Goal: Task Accomplishment & Management: Complete application form

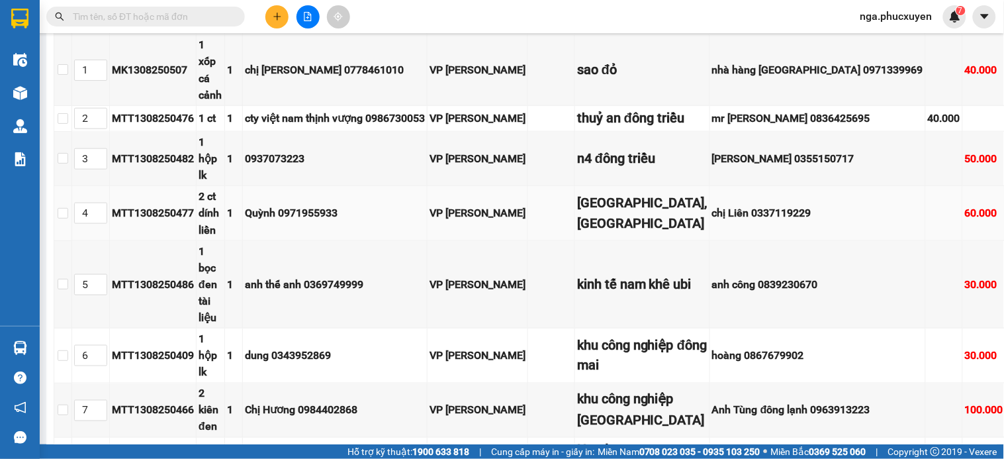
scroll to position [367, 0]
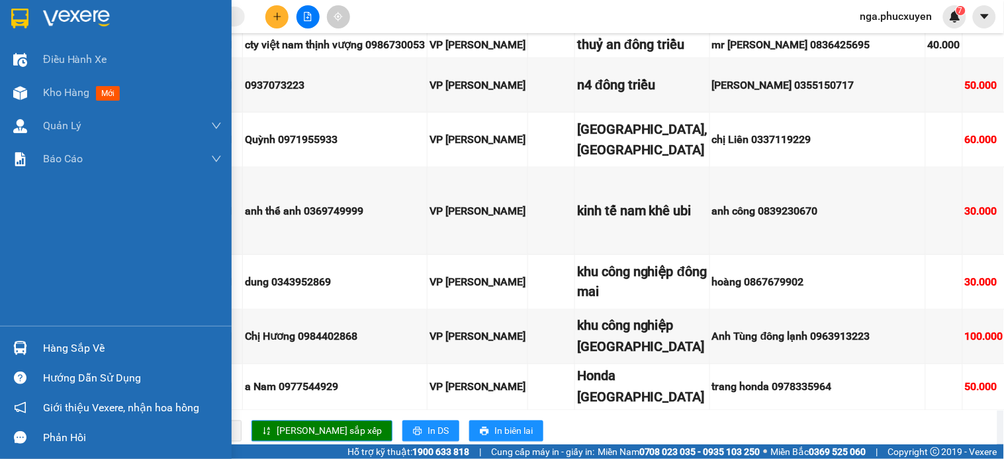
click at [29, 15] on div at bounding box center [20, 18] width 23 height 23
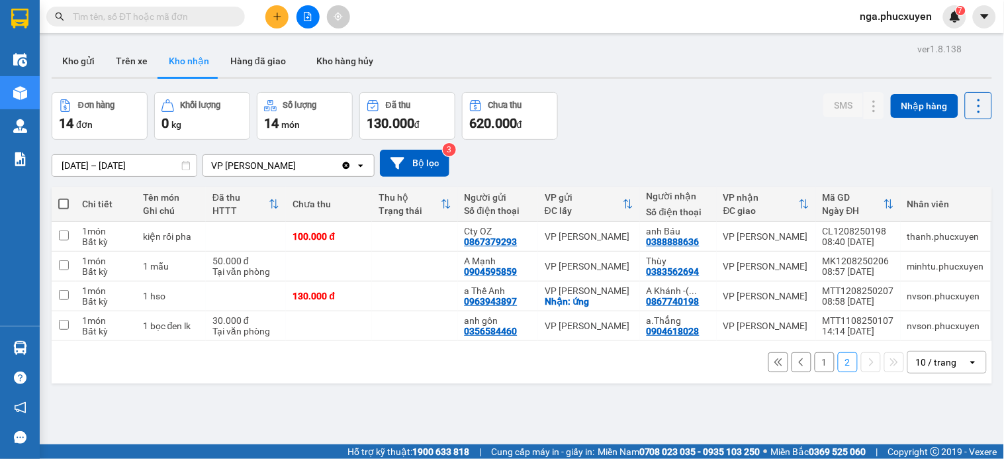
click at [815, 372] on button "1" at bounding box center [825, 362] width 20 height 20
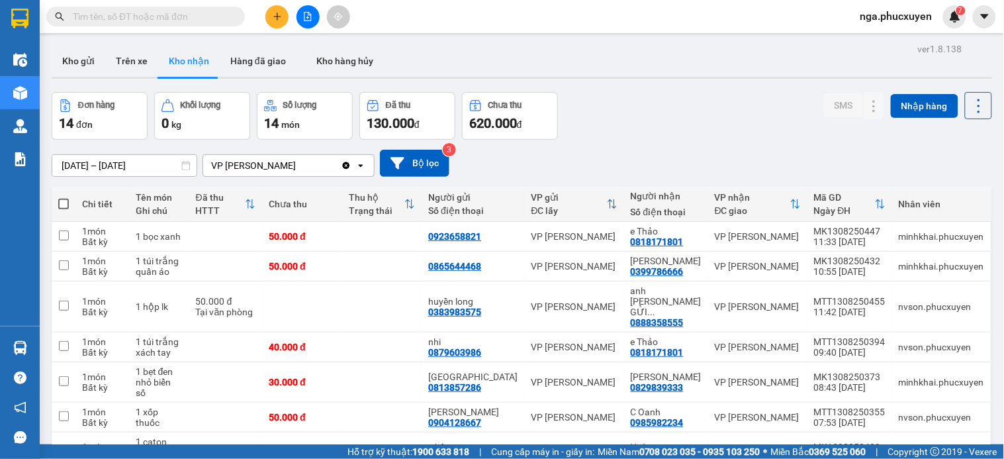
scroll to position [130, 0]
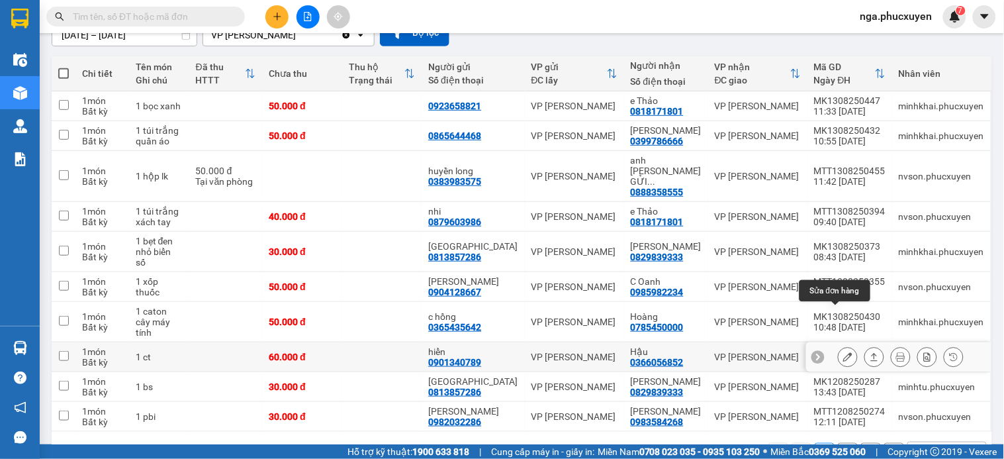
click at [844, 352] on icon at bounding box center [848, 356] width 9 height 9
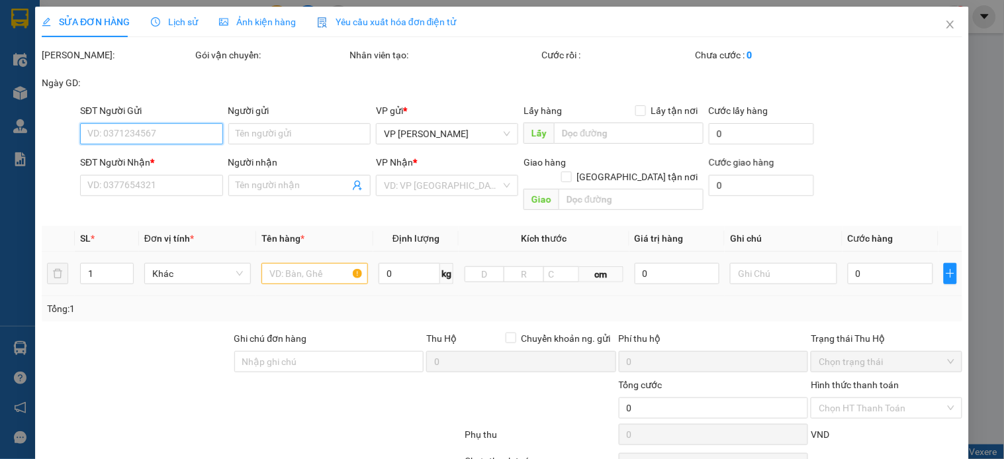
type input "0901340789"
type input "hiển"
type input "0366056852"
type input "Hậu"
type input "60.000"
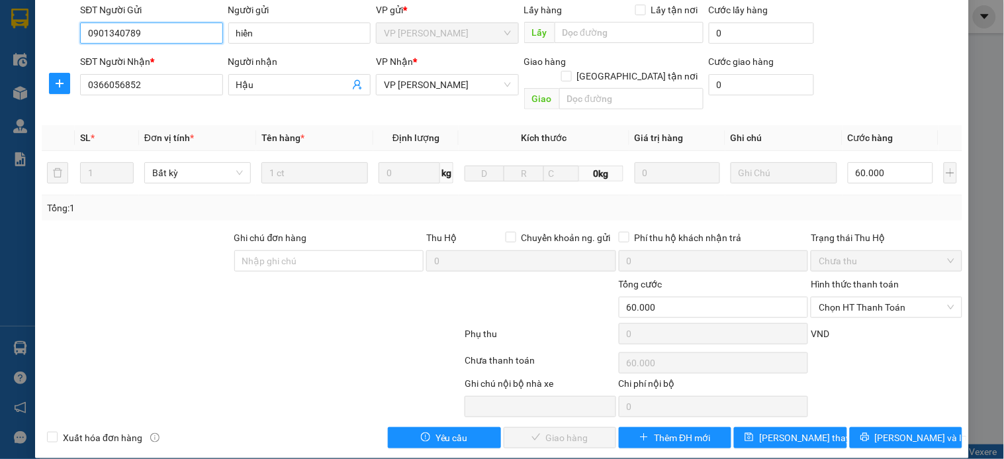
scroll to position [102, 0]
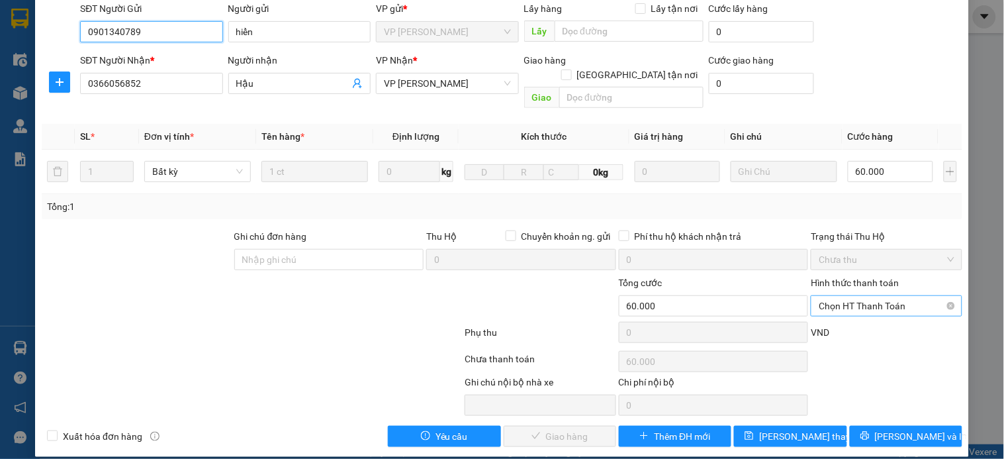
click at [857, 296] on span "Chọn HT Thanh Toán" at bounding box center [886, 306] width 135 height 20
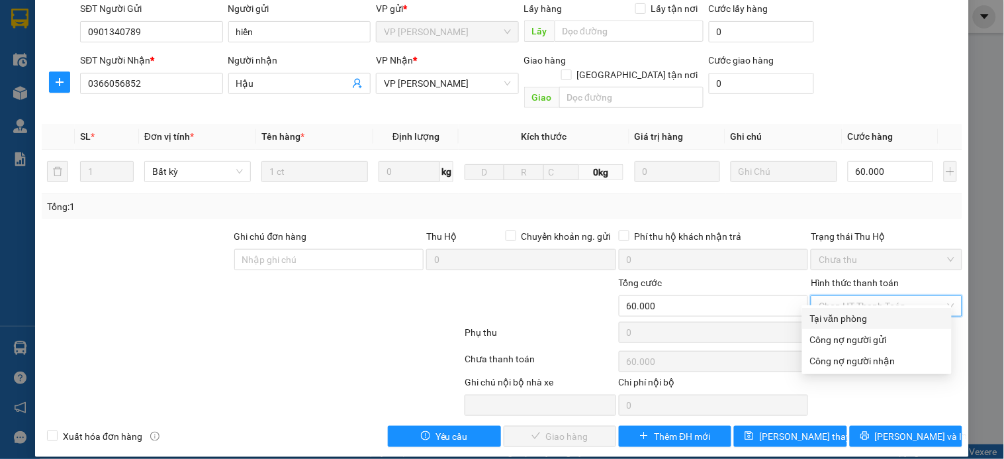
click at [862, 318] on div "Tại văn phòng" at bounding box center [877, 318] width 134 height 15
type input "0"
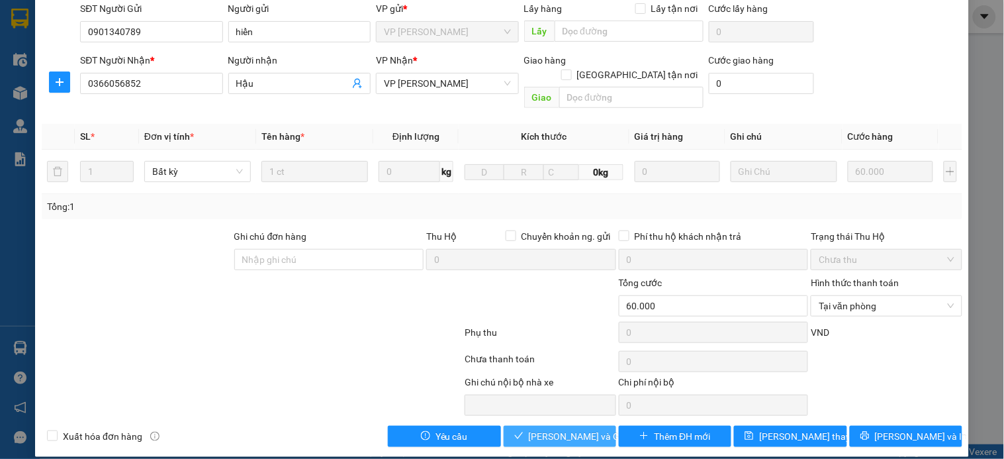
click at [542, 429] on span "[PERSON_NAME] và Giao hàng" at bounding box center [592, 436] width 127 height 15
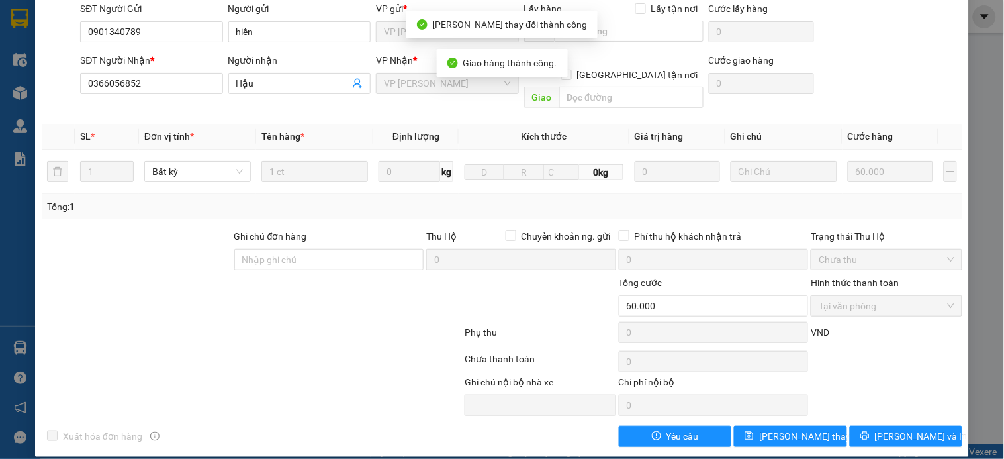
scroll to position [0, 0]
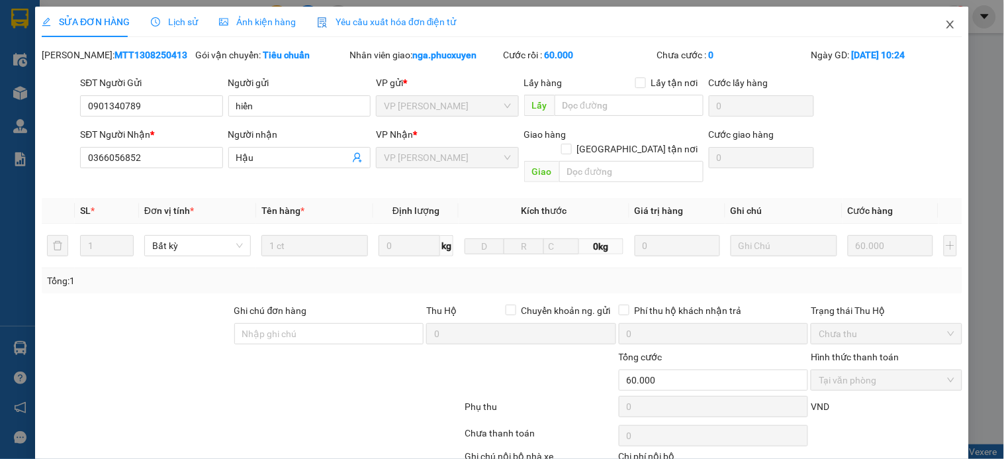
click at [945, 23] on icon "close" at bounding box center [950, 24] width 11 height 11
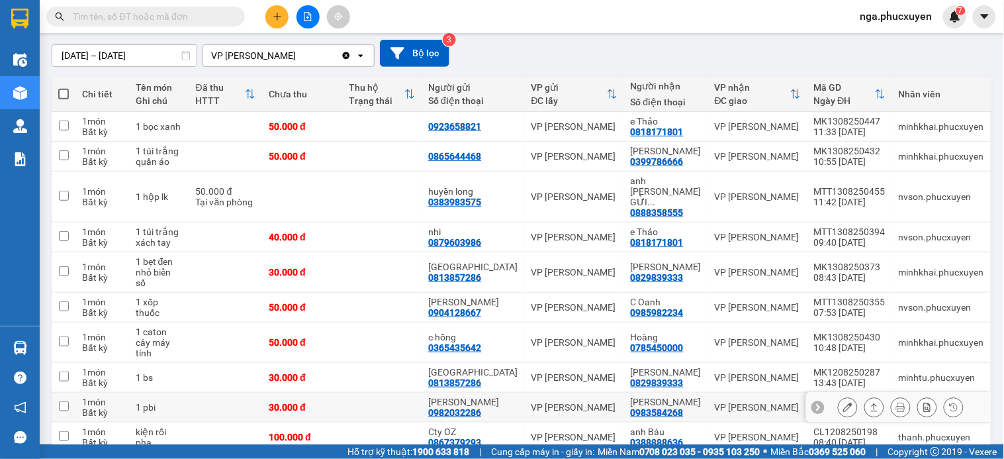
scroll to position [130, 0]
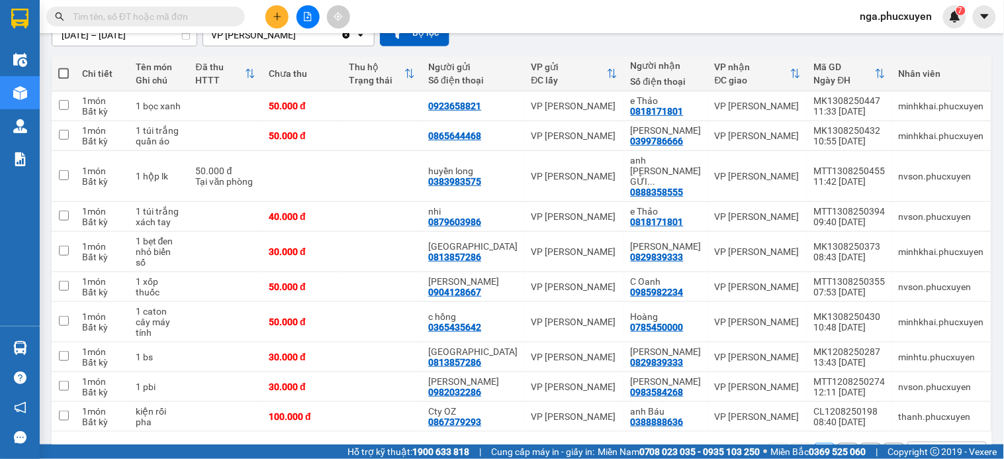
click at [838, 443] on button "2" at bounding box center [848, 453] width 20 height 20
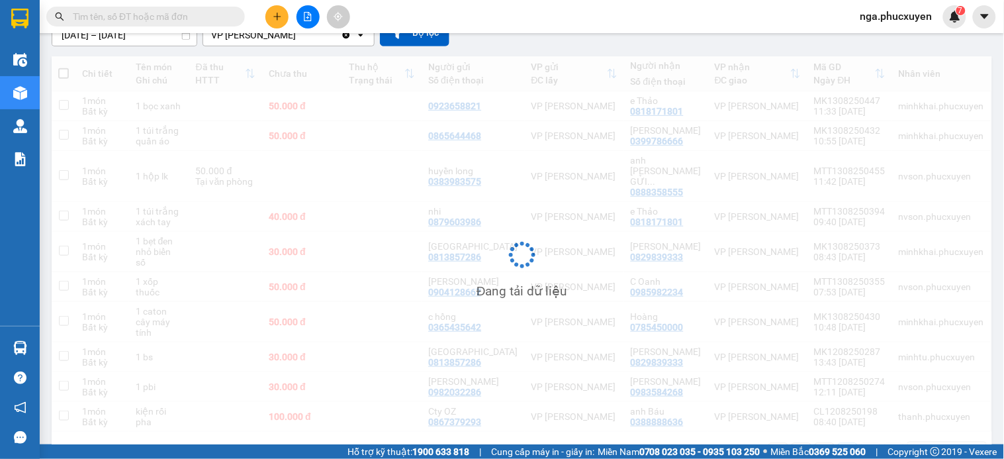
scroll to position [61, 0]
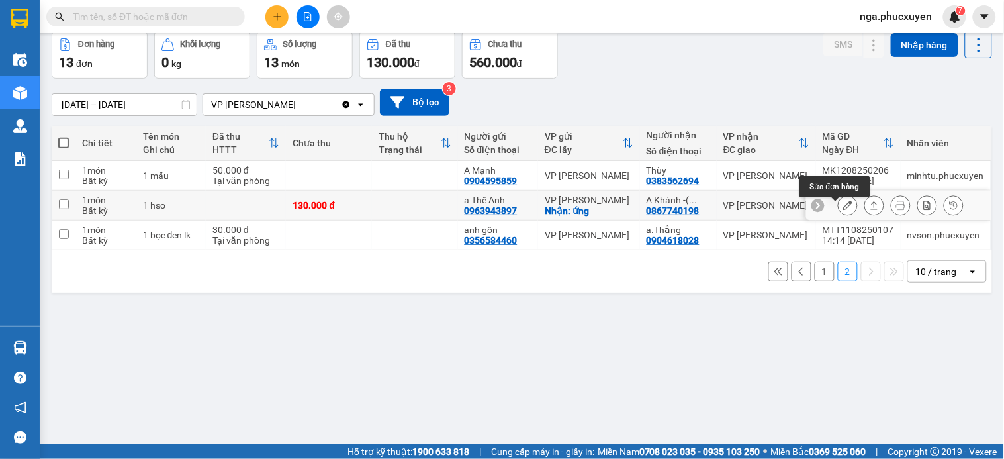
click at [844, 209] on icon at bounding box center [848, 205] width 9 height 9
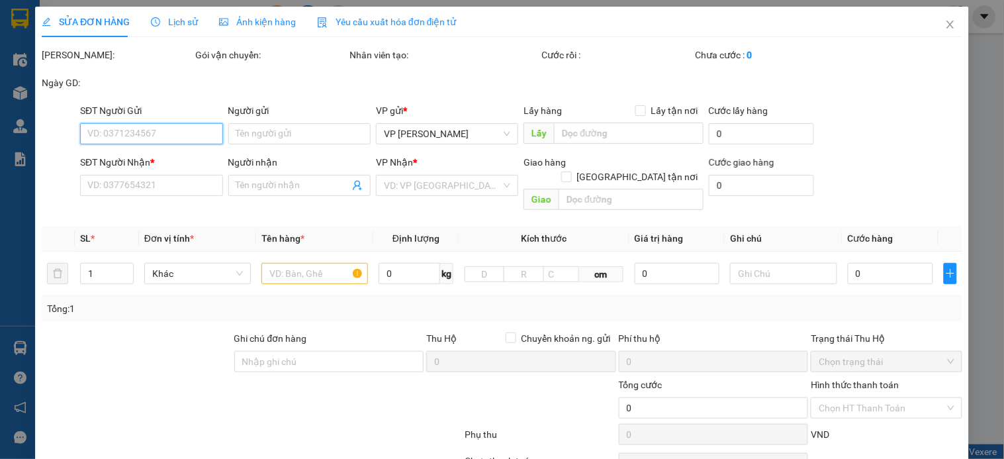
type input "0963943897"
type input "a Thế Anh"
checkbox input "true"
type input "ứng"
type input "0867740198"
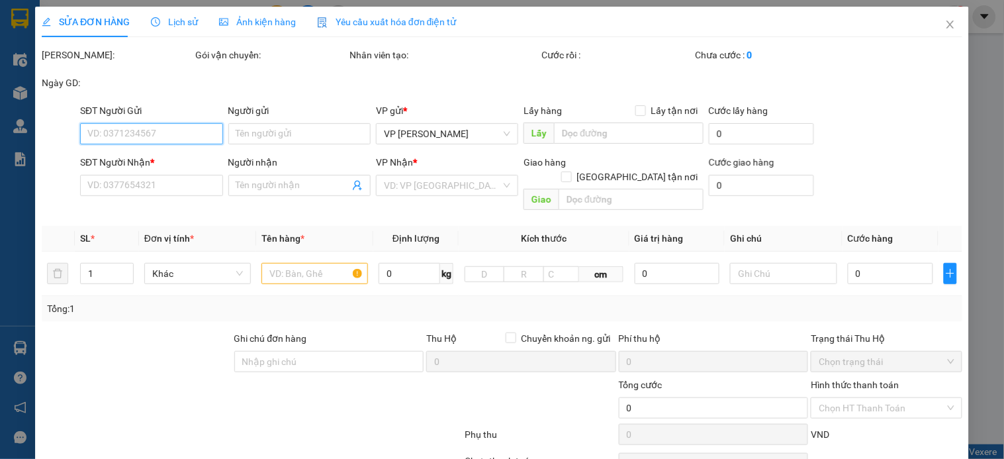
type input "A Khánh -( 08896489522 - huần )"
type input "130.000"
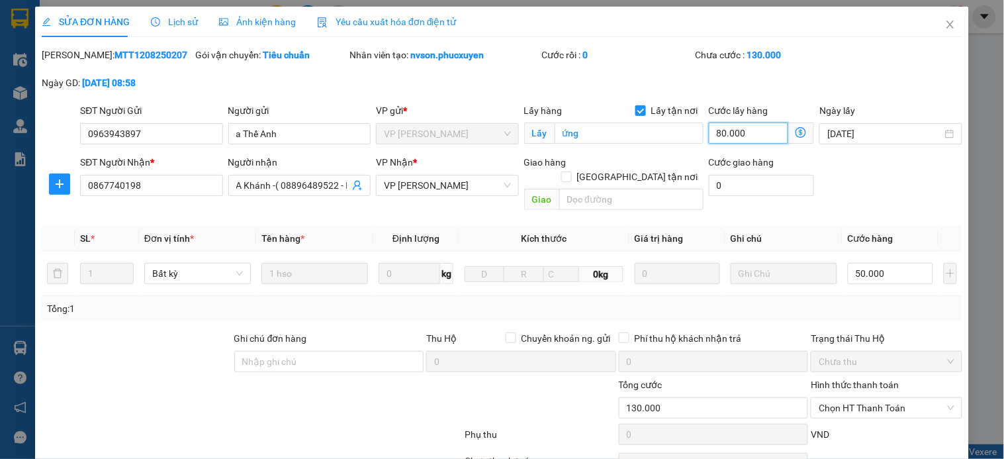
click at [763, 130] on input "80.000" at bounding box center [749, 132] width 80 height 21
click at [945, 21] on icon "close" at bounding box center [950, 24] width 11 height 11
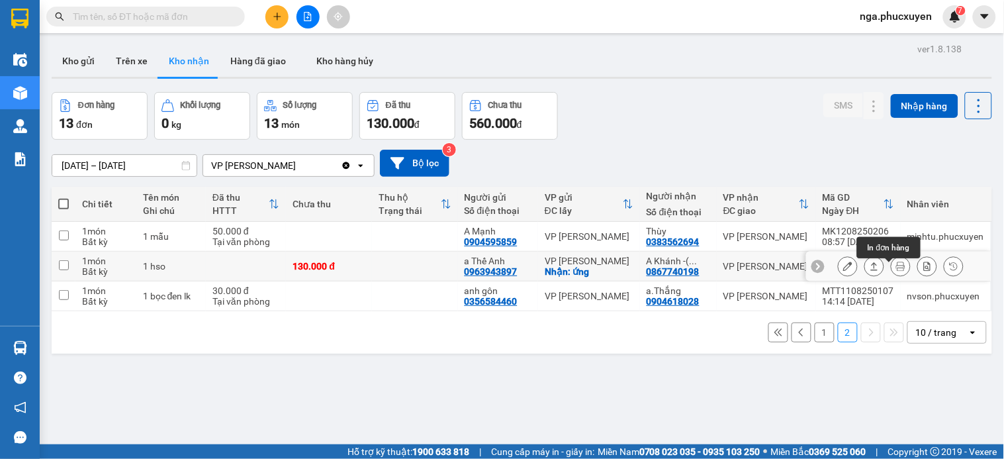
click at [892, 271] on button at bounding box center [901, 266] width 19 height 23
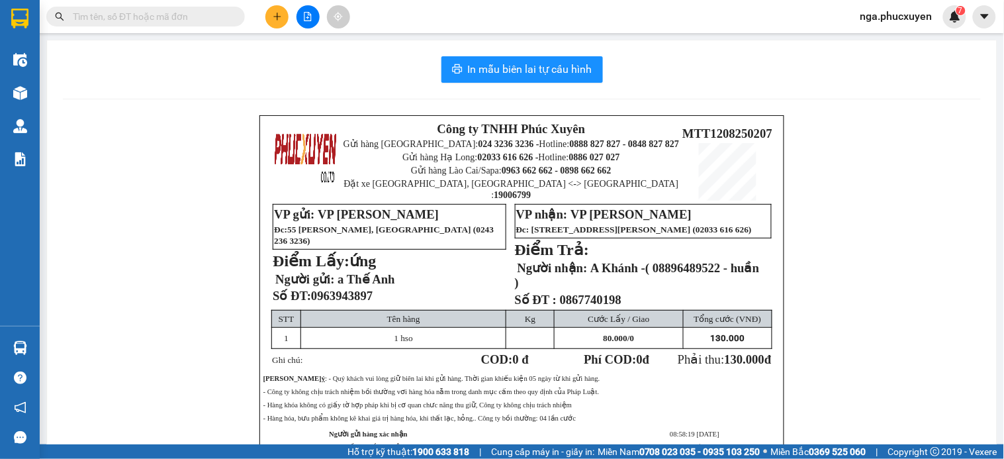
scroll to position [73, 0]
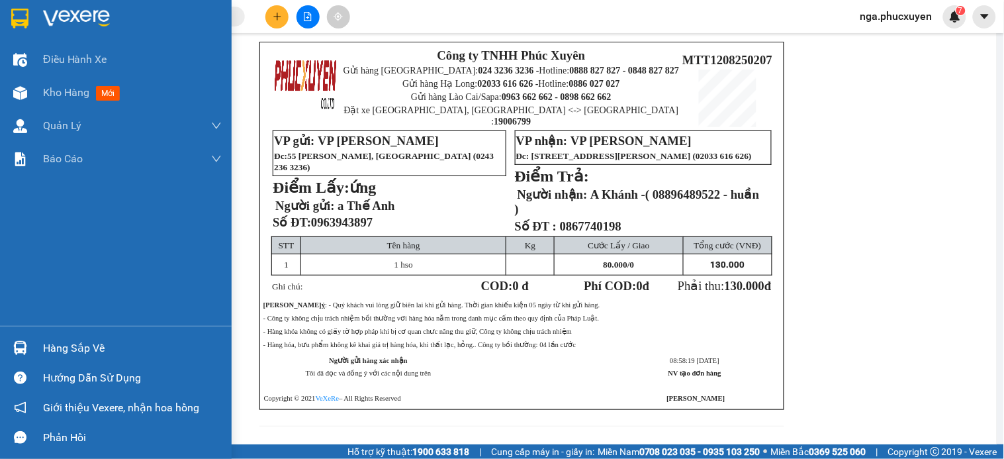
click at [37, 25] on div at bounding box center [116, 21] width 232 height 43
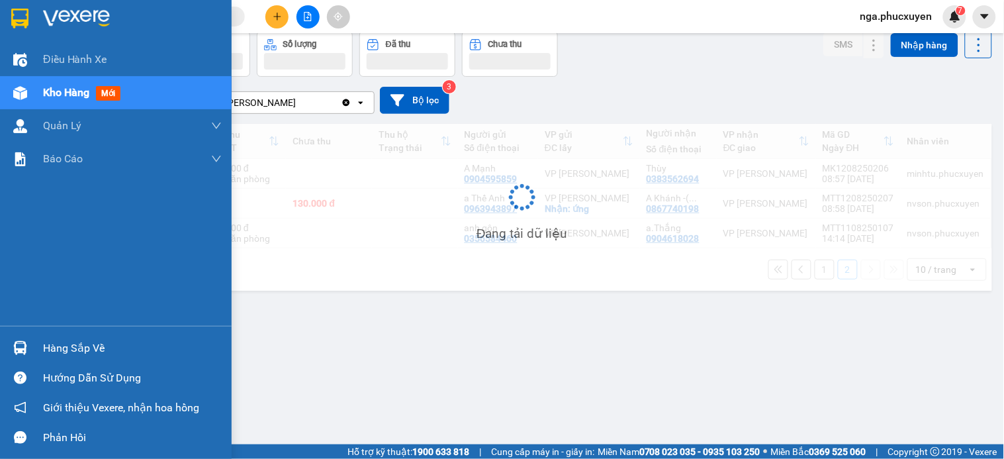
scroll to position [61, 0]
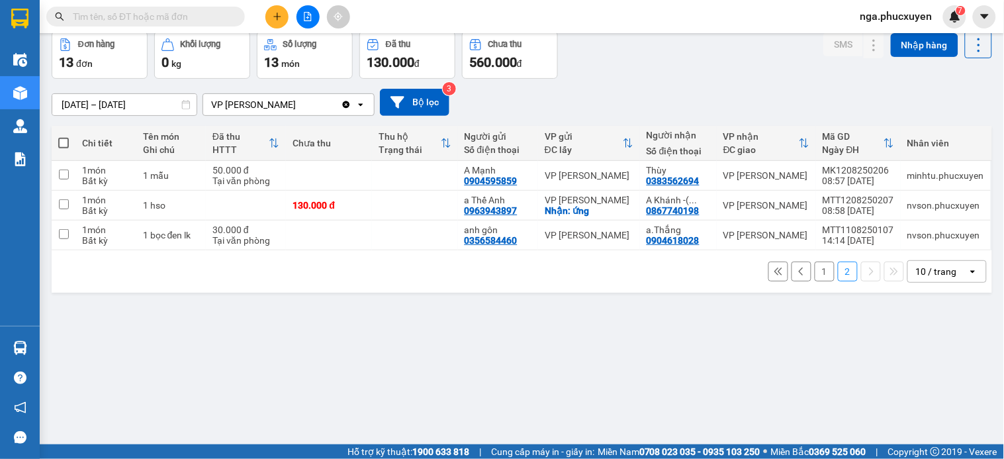
click at [193, 17] on input "text" at bounding box center [151, 16] width 156 height 15
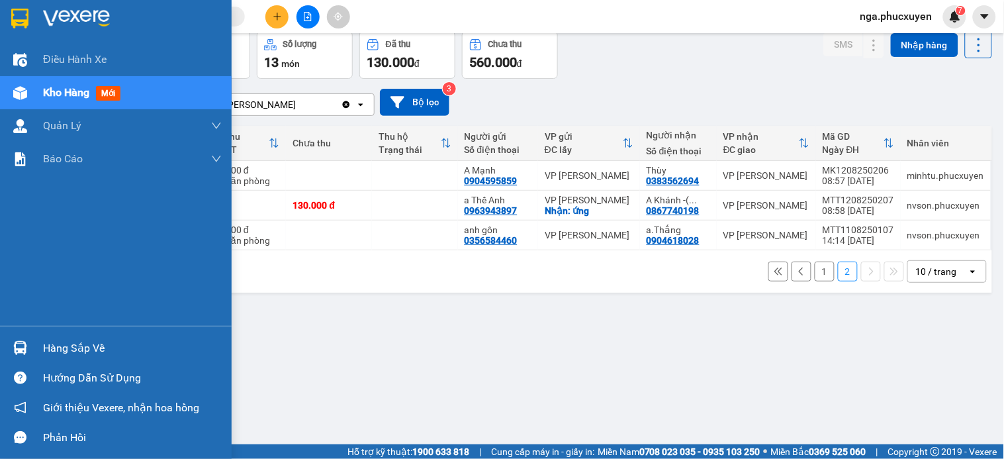
click at [55, 349] on div "Hàng sắp về" at bounding box center [132, 348] width 179 height 20
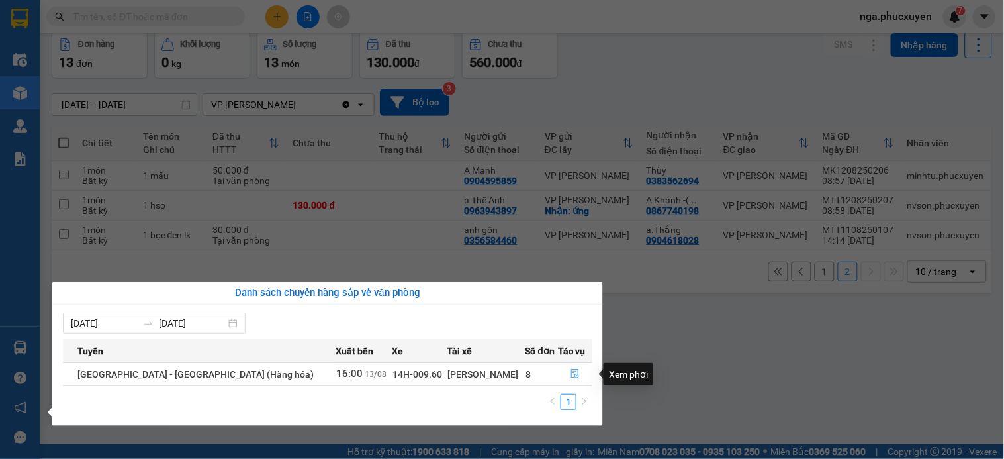
click at [571, 372] on icon "file-done" at bounding box center [575, 373] width 9 height 9
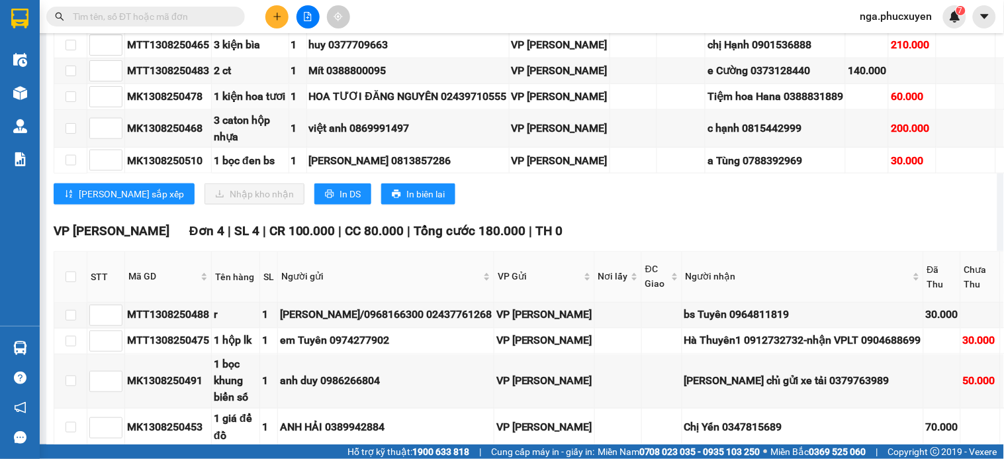
scroll to position [1692, 0]
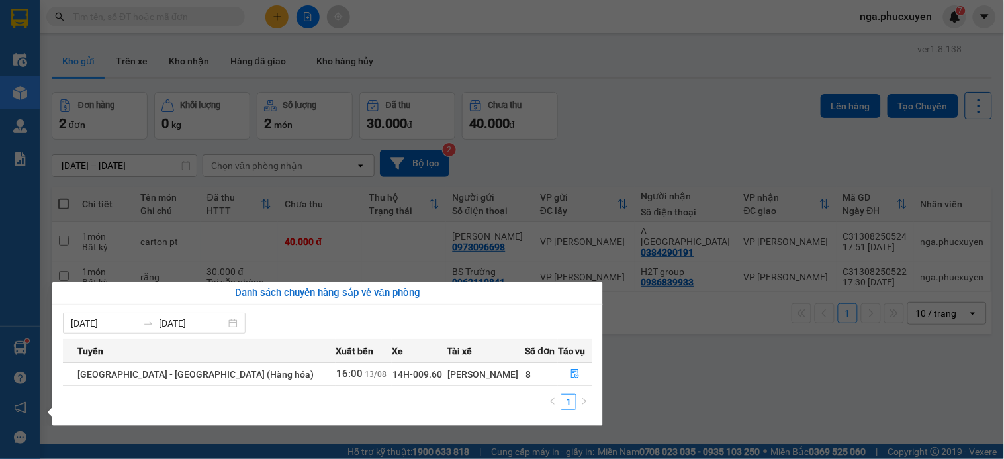
click at [680, 121] on section "Kết quả tìm kiếm ( 2 ) Bộ lọc Mã ĐH Trạng thái Món hàng Thu hộ Tổng cước Chưa c…" at bounding box center [502, 229] width 1004 height 459
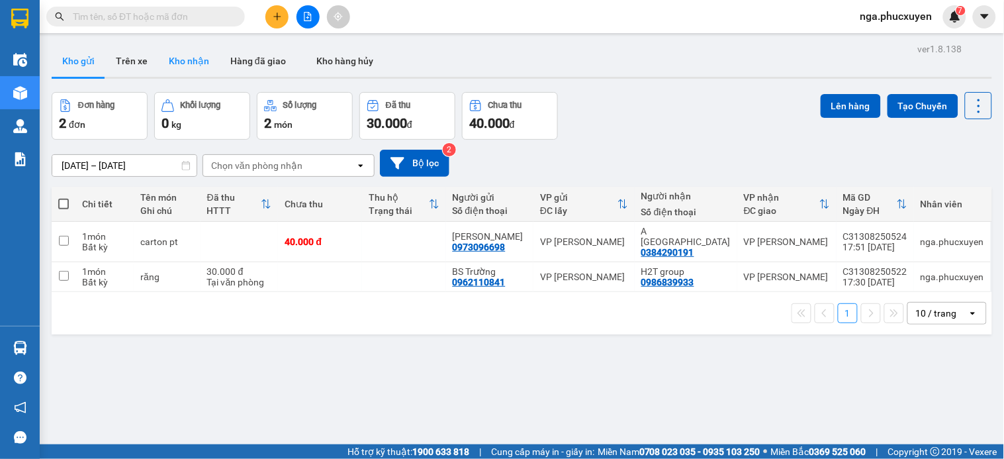
click at [196, 62] on button "Kho nhận" at bounding box center [189, 61] width 62 height 32
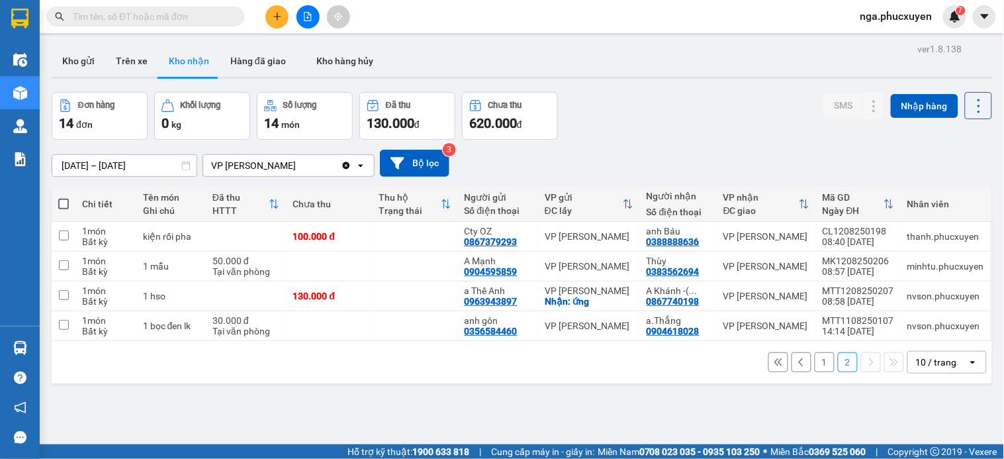
click at [815, 369] on button "1" at bounding box center [825, 362] width 20 height 20
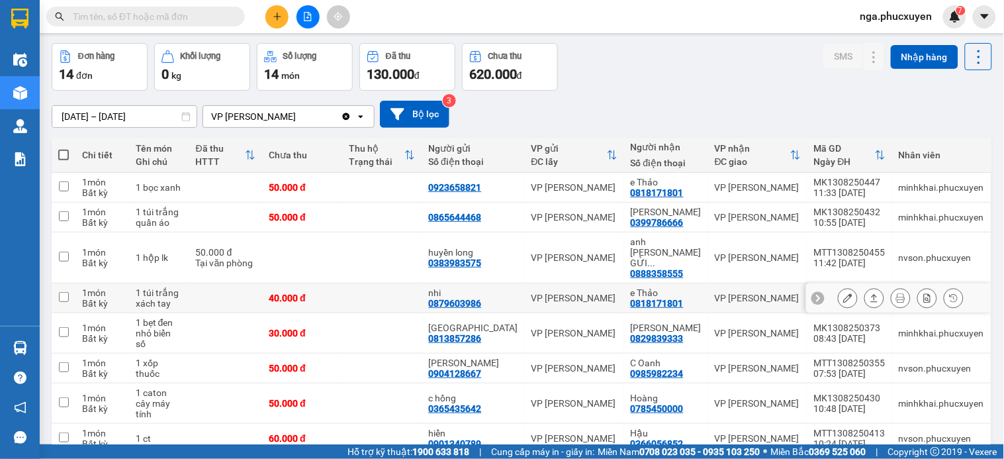
scroll to position [130, 0]
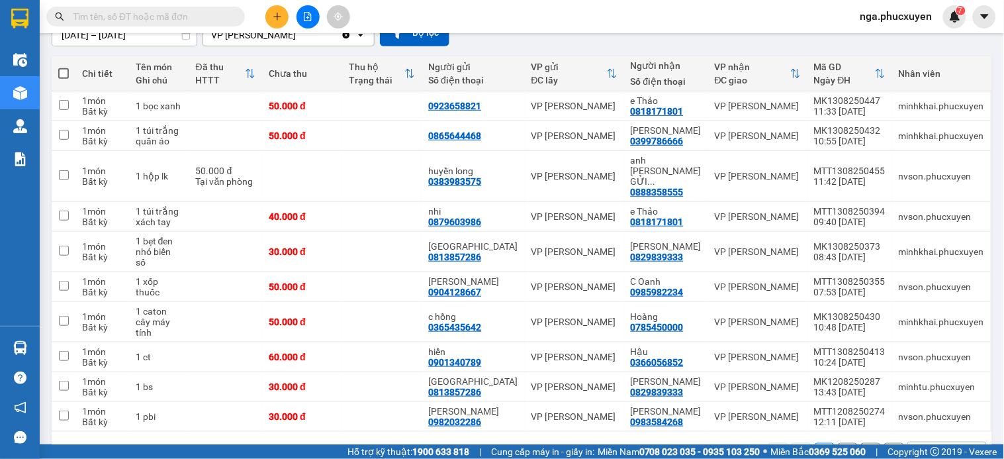
click at [841, 443] on button "2" at bounding box center [848, 453] width 20 height 20
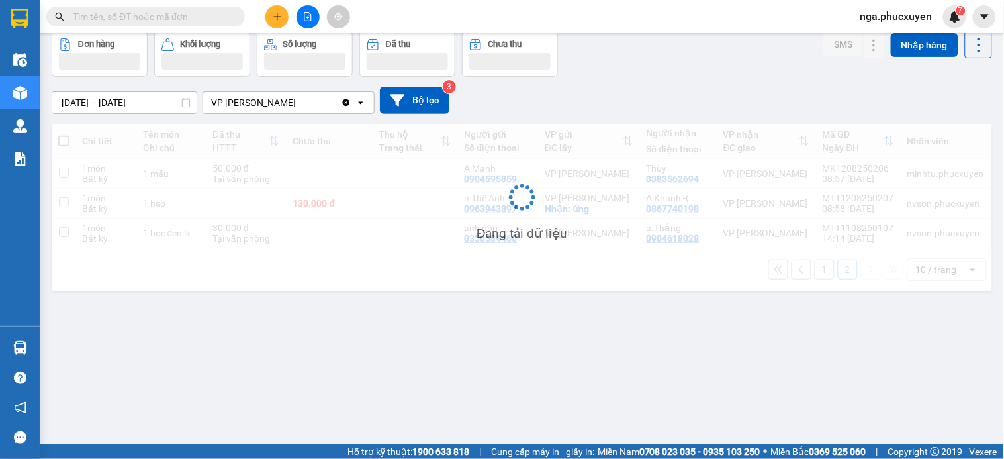
scroll to position [61, 0]
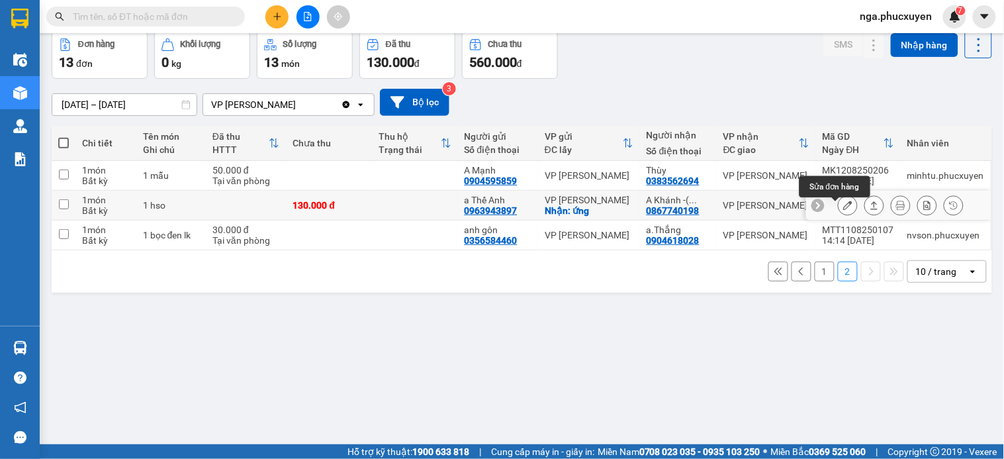
click at [844, 210] on icon at bounding box center [848, 205] width 9 height 9
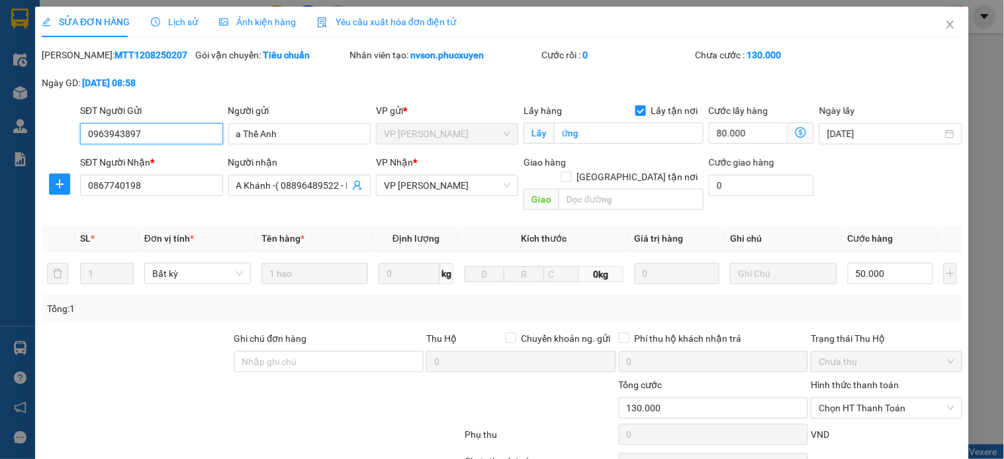
type input "0963943897"
type input "a Thế Anh"
checkbox input "true"
type input "ứng"
type input "0867740198"
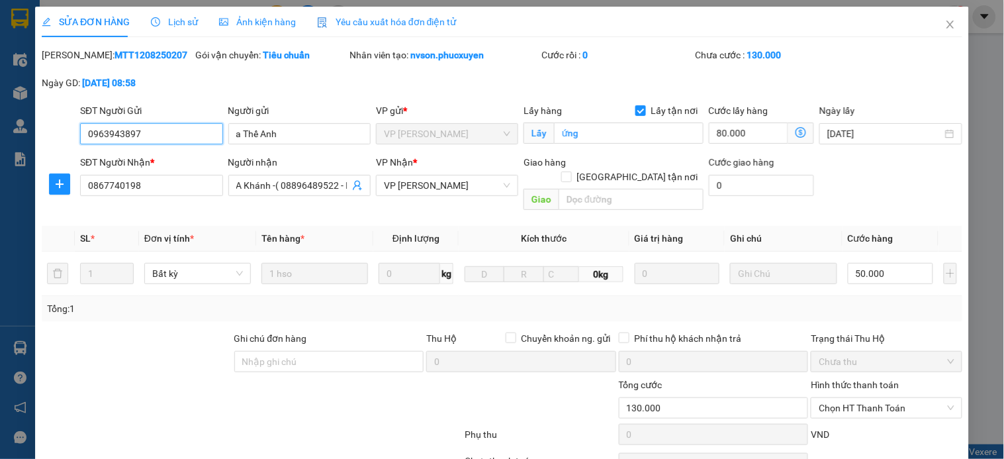
type input "A Khánh -( 08896489522 - huần )"
type input "130.000"
click at [755, 134] on input "80.000" at bounding box center [749, 132] width 80 height 21
type input "50.000"
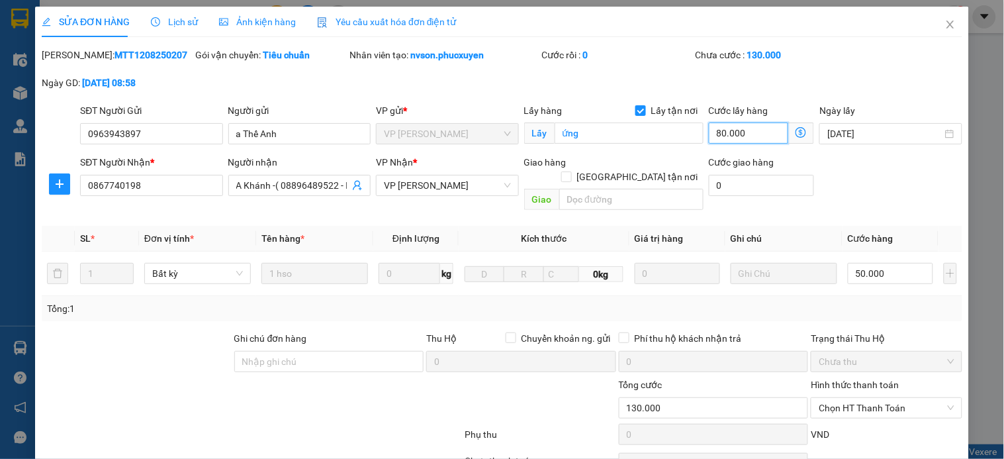
type input "50.000"
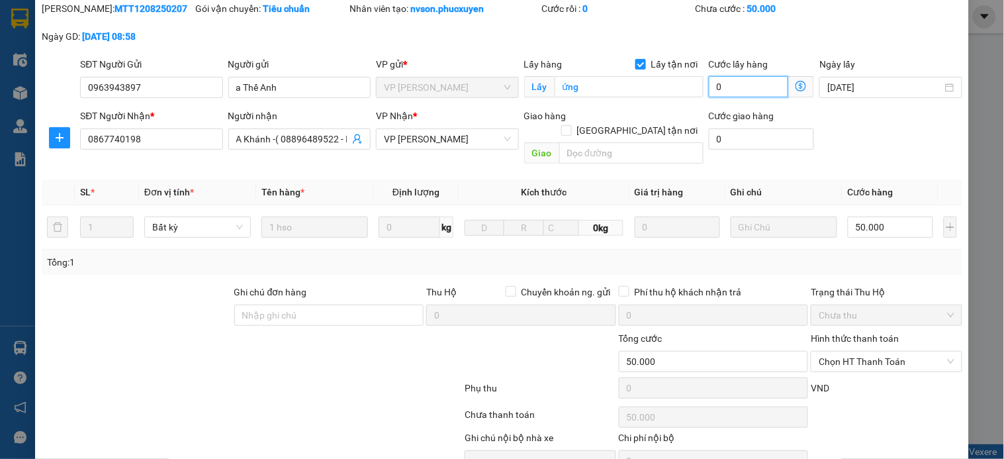
scroll to position [102, 0]
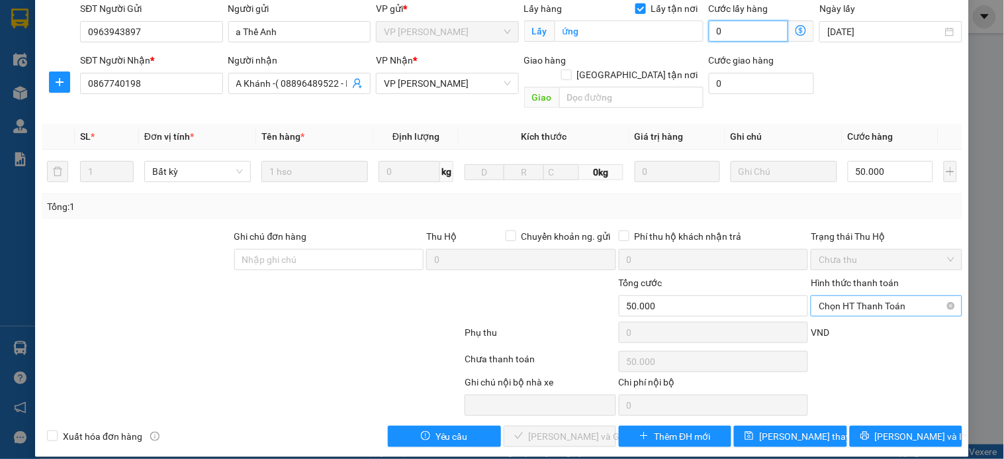
click at [849, 296] on span "Chọn HT Thanh Toán" at bounding box center [886, 306] width 135 height 20
type input "0"
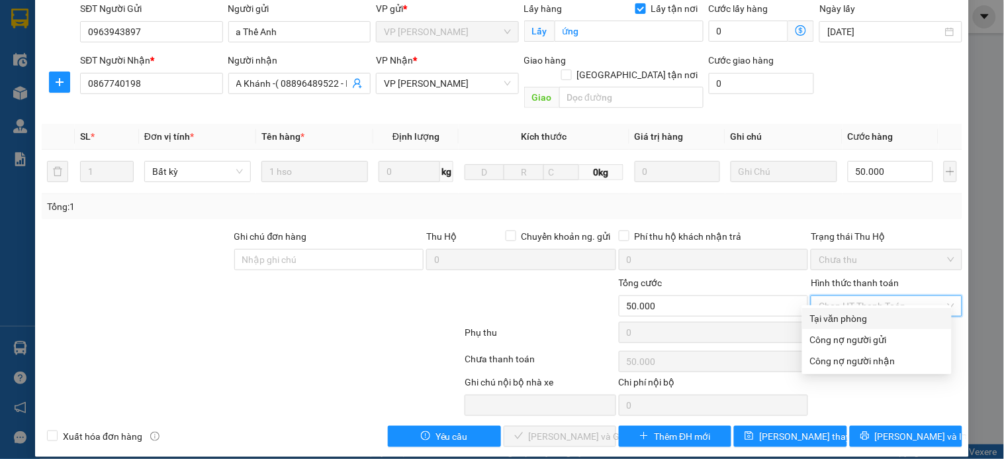
click at [844, 318] on div "Tại văn phòng" at bounding box center [877, 318] width 134 height 15
type input "0"
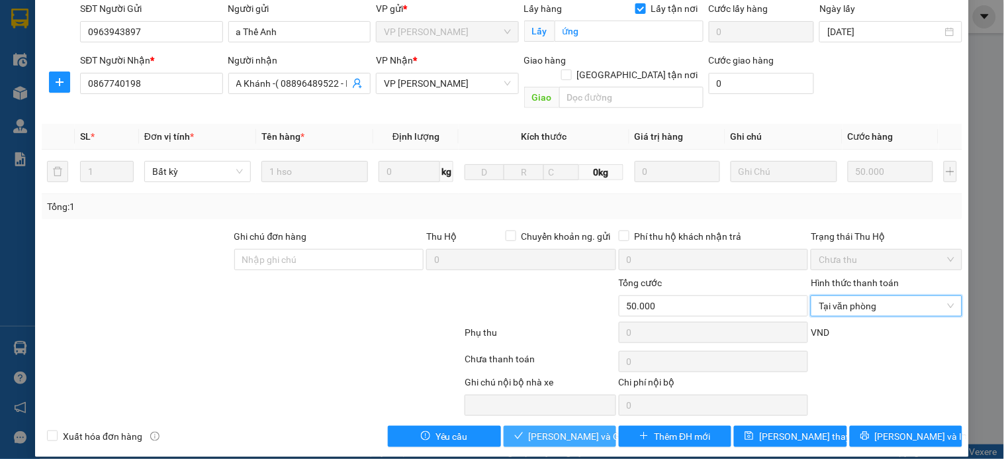
click at [557, 429] on span "[PERSON_NAME] và Giao hàng" at bounding box center [592, 436] width 127 height 15
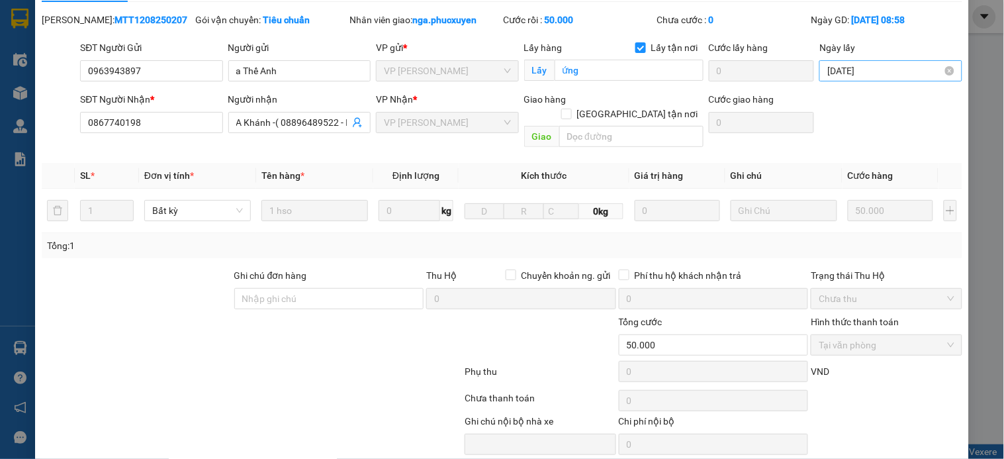
scroll to position [0, 0]
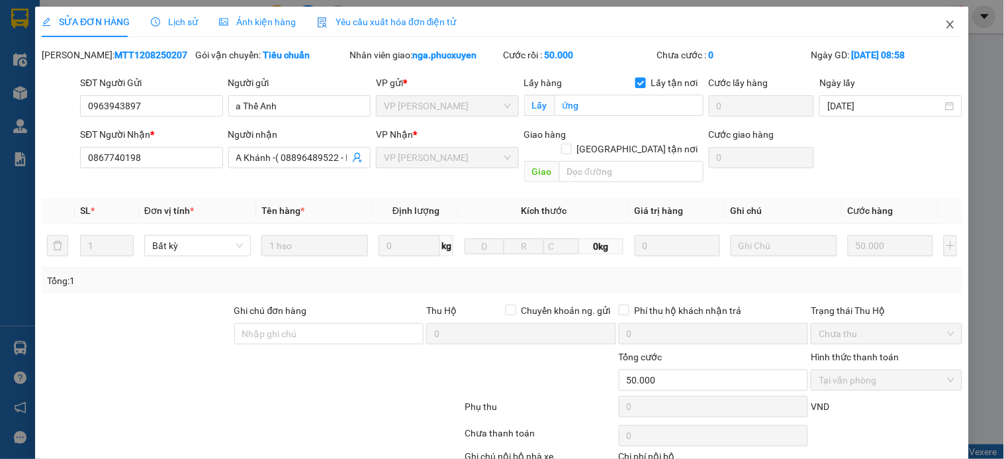
click at [947, 27] on icon "close" at bounding box center [950, 25] width 7 height 8
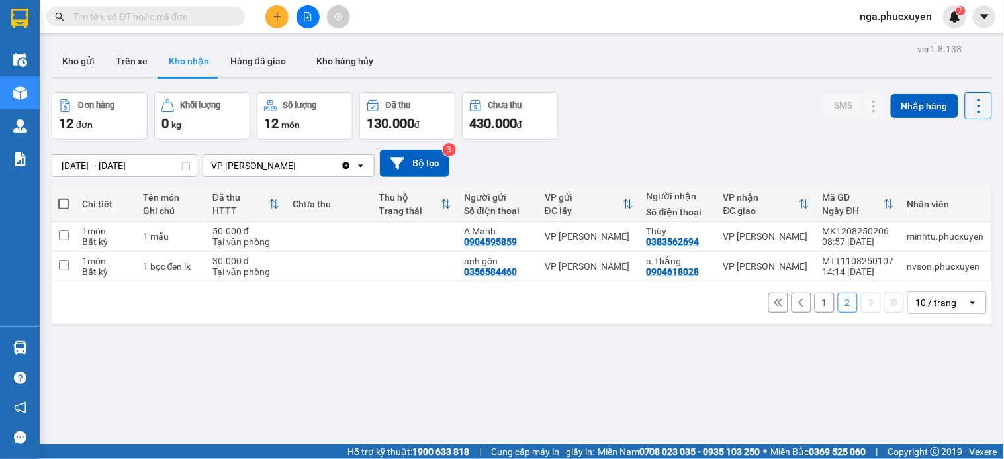
click at [815, 303] on button "1" at bounding box center [825, 303] width 20 height 20
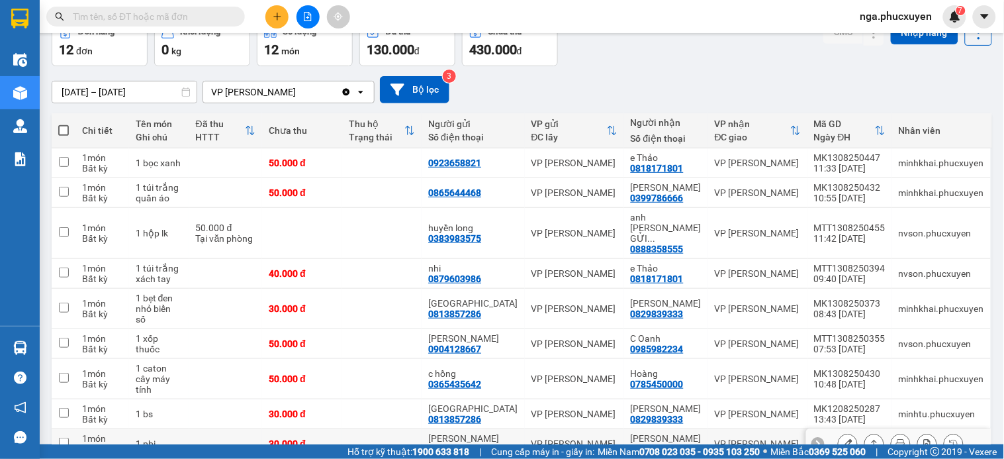
scroll to position [130, 0]
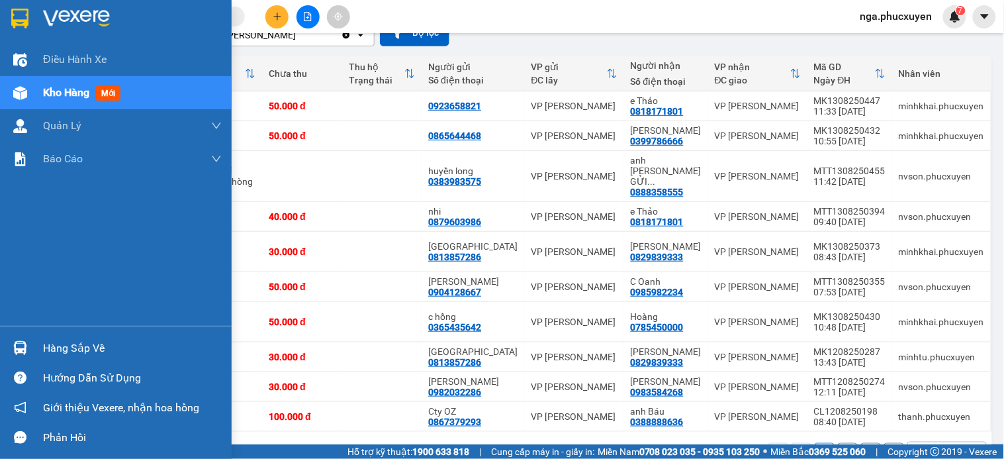
click at [26, 342] on img at bounding box center [20, 348] width 14 height 14
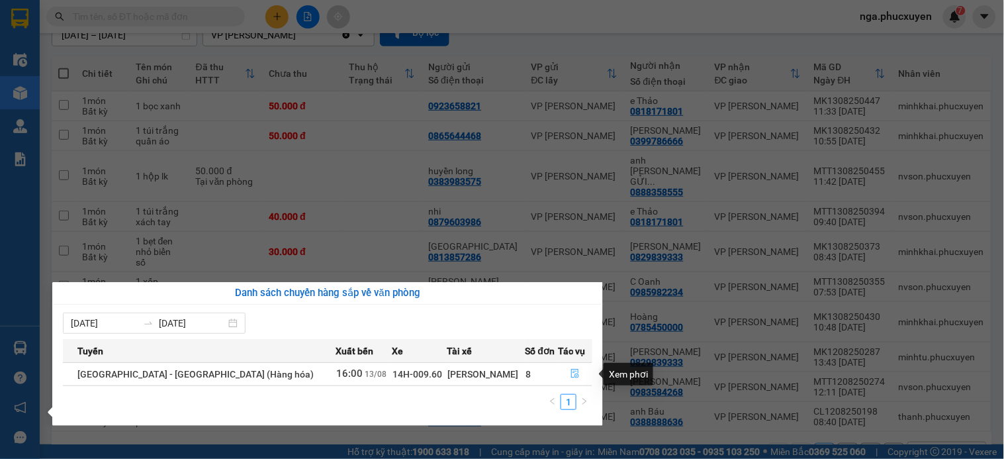
click at [571, 377] on icon "file-done" at bounding box center [575, 373] width 8 height 9
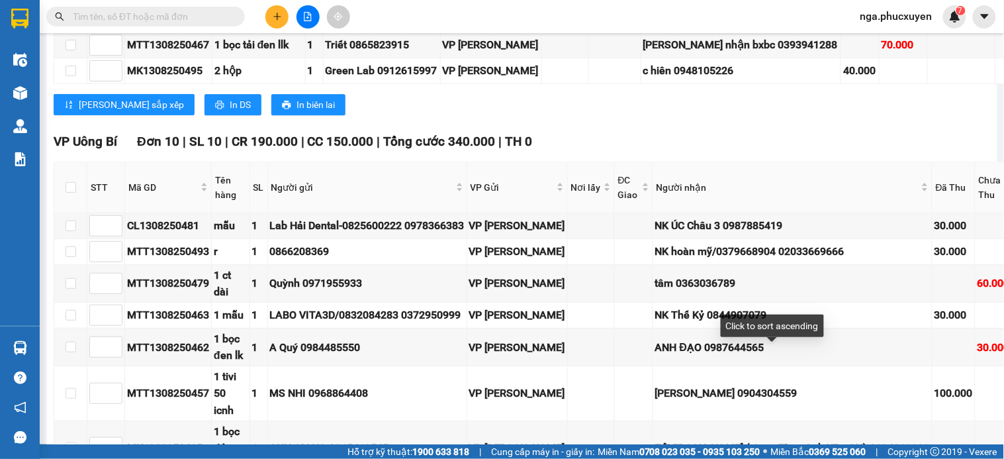
scroll to position [891, 0]
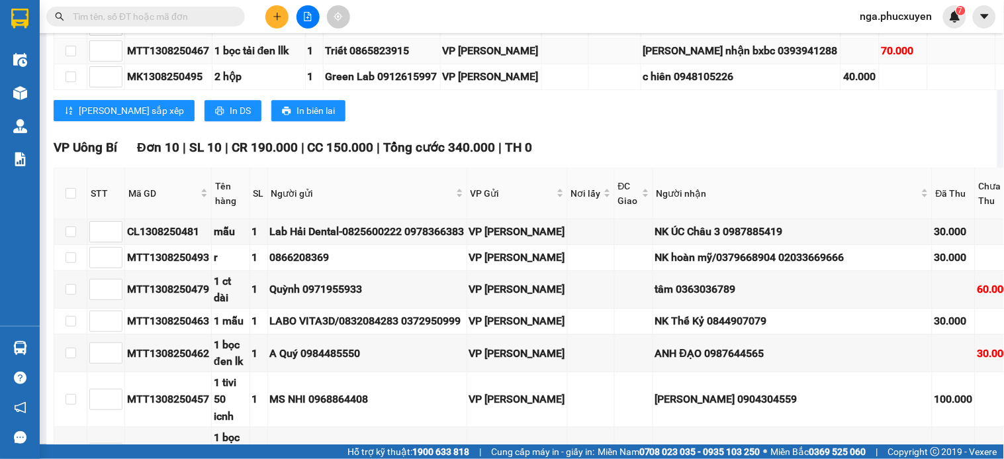
click at [691, 59] on div "[PERSON_NAME] nhận bxbc 0393941288" at bounding box center [742, 50] width 196 height 17
copy div "[PERSON_NAME] nhận bxbc 0393941288"
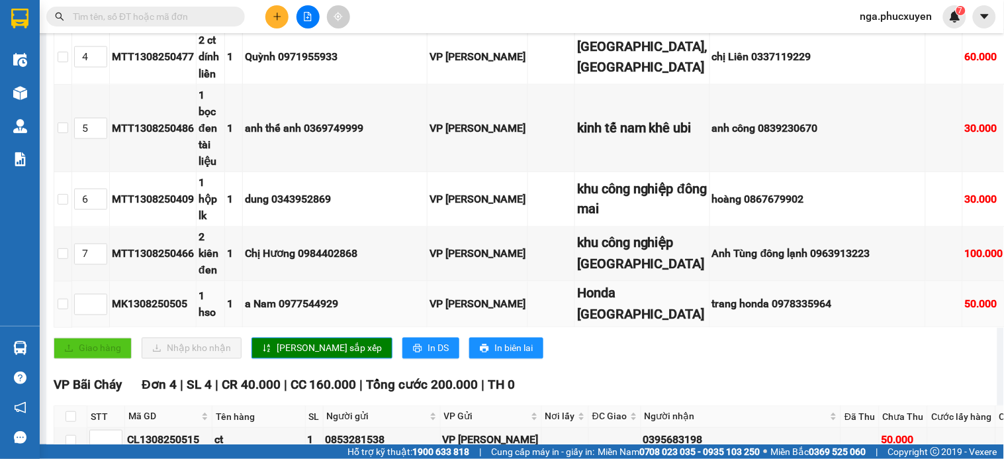
scroll to position [524, 0]
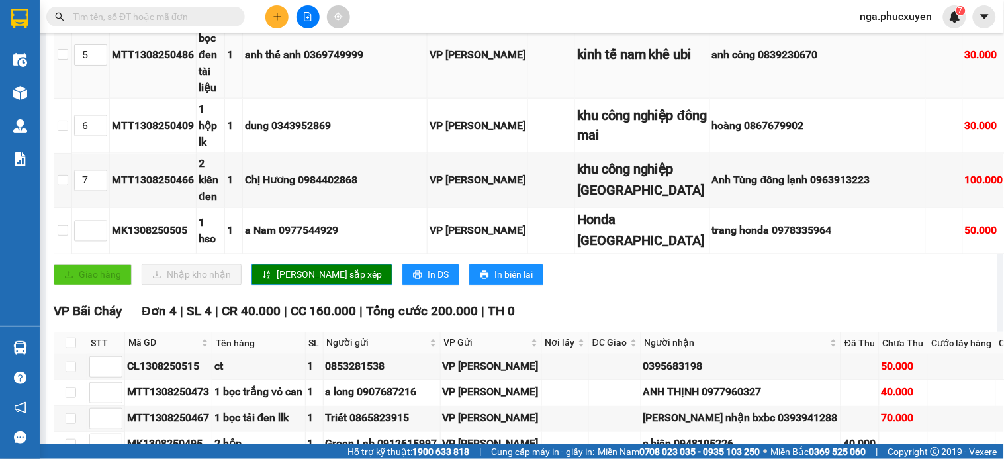
click at [150, 63] on div "MTT1308250486" at bounding box center [153, 54] width 82 height 17
copy div "MTT1308250486"
paste input "MTT1308250486"
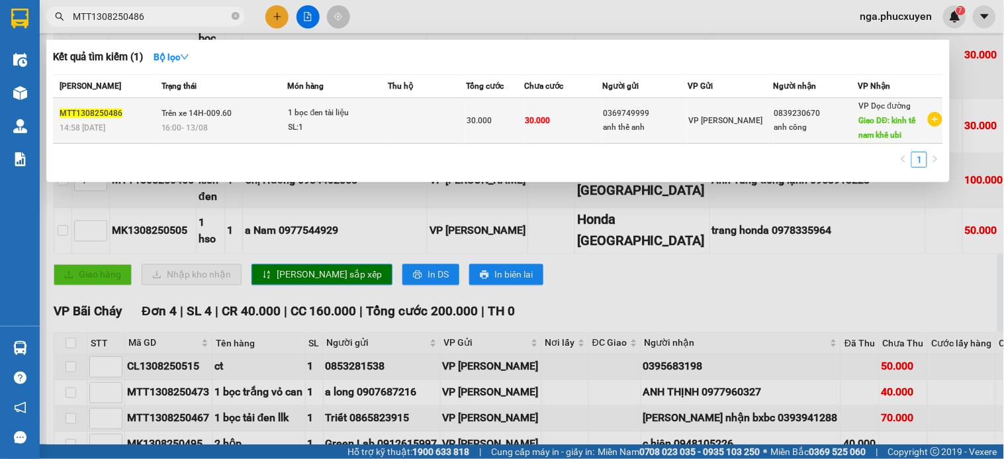
type input "MTT1308250486"
click at [409, 130] on td at bounding box center [428, 121] width 78 height 46
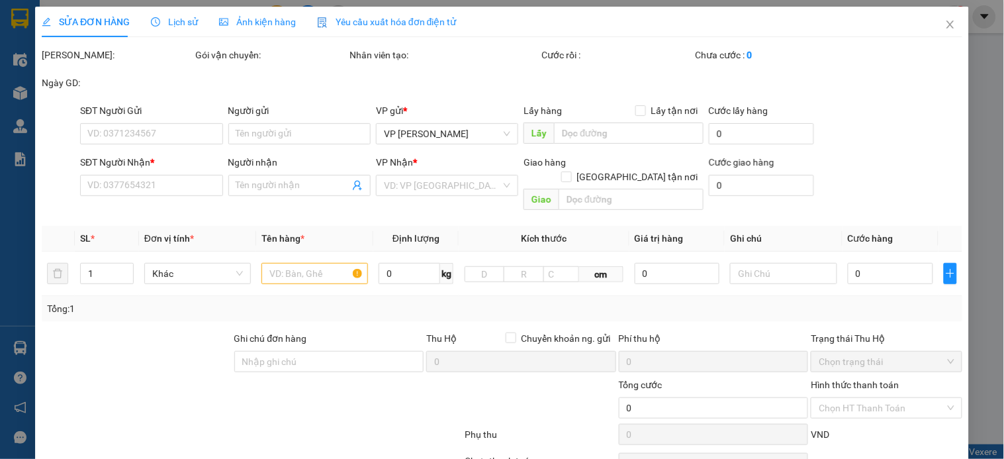
type input "0369749999"
type input "anh thế anh"
type input "0839230670"
type input "anh công"
type input "kinh tế nam khê ubi"
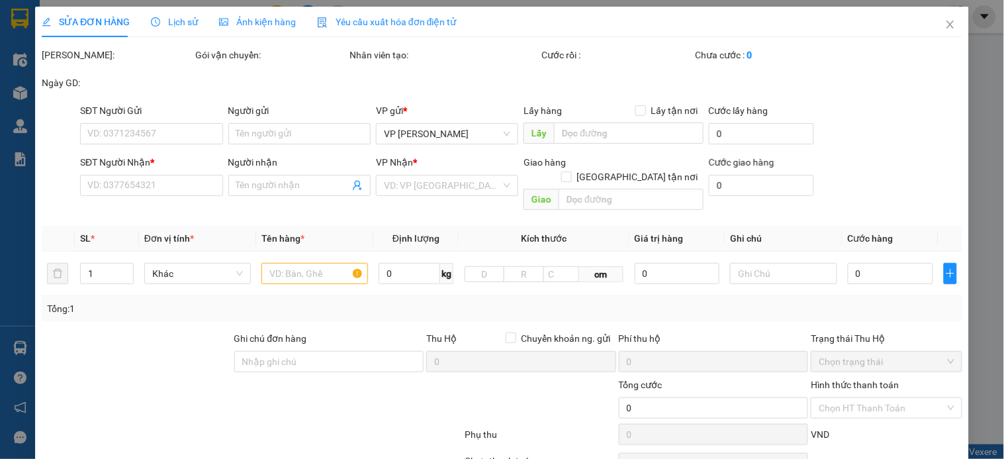
type input "30.000"
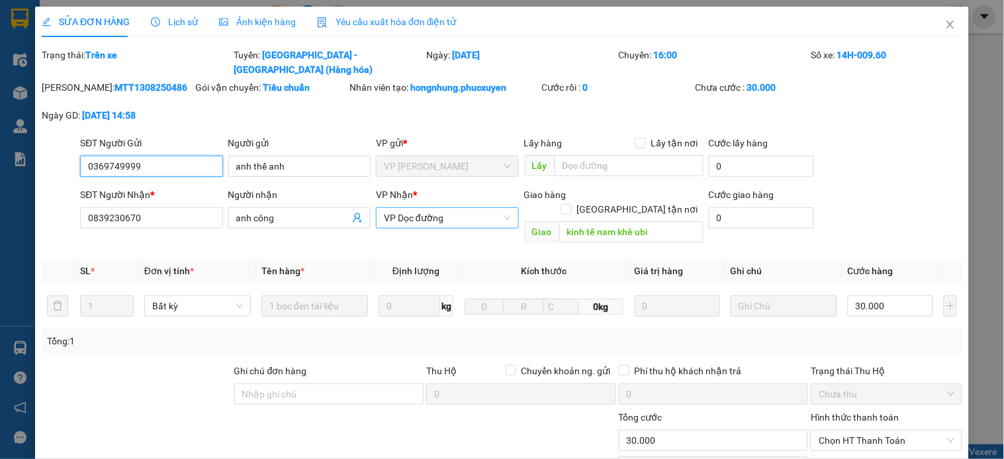
click at [474, 208] on span "VP Dọc đường" at bounding box center [447, 218] width 126 height 20
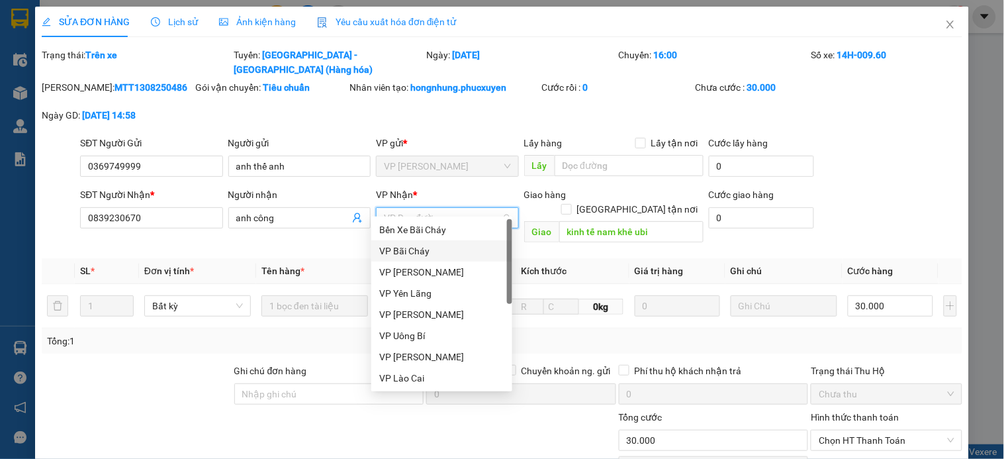
click at [429, 250] on div "VP Bãi Cháy" at bounding box center [441, 251] width 125 height 15
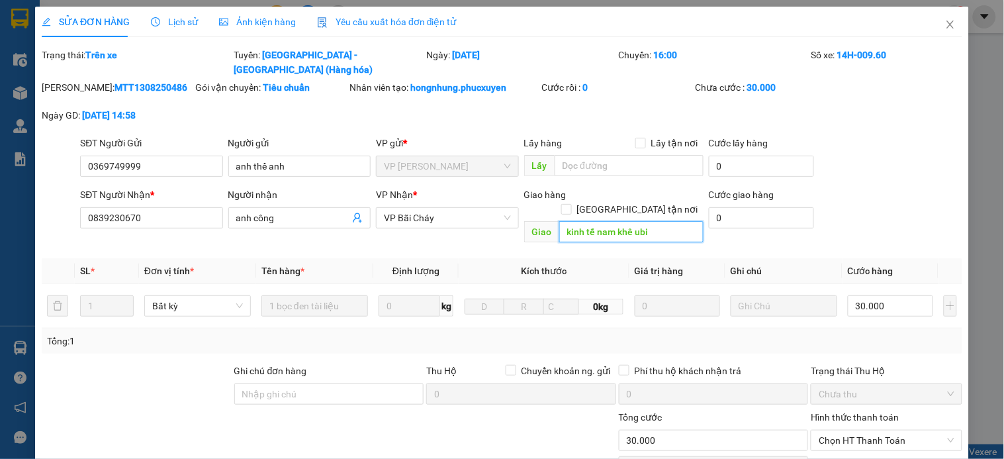
click at [634, 221] on input "kinh tế nam khê ubi" at bounding box center [631, 231] width 144 height 21
type input "Khách về bc nên đổi"
click at [571, 204] on input "[GEOGRAPHIC_DATA] tận nơi" at bounding box center [565, 208] width 9 height 9
checkbox input "true"
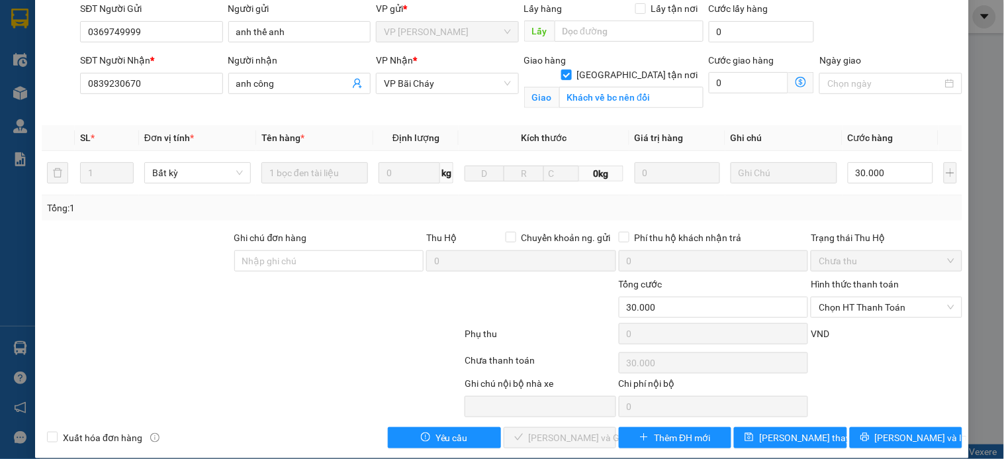
scroll to position [135, 0]
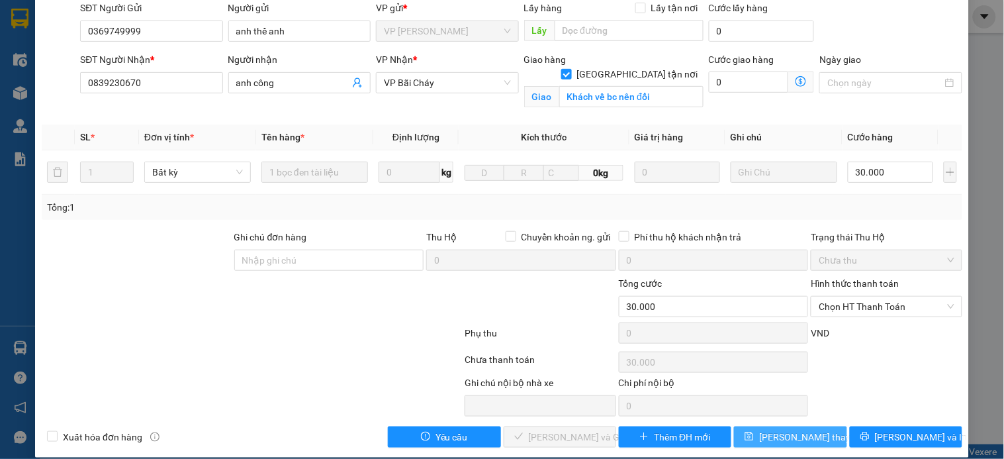
click at [818, 426] on button "[PERSON_NAME] thay đổi" at bounding box center [790, 436] width 113 height 21
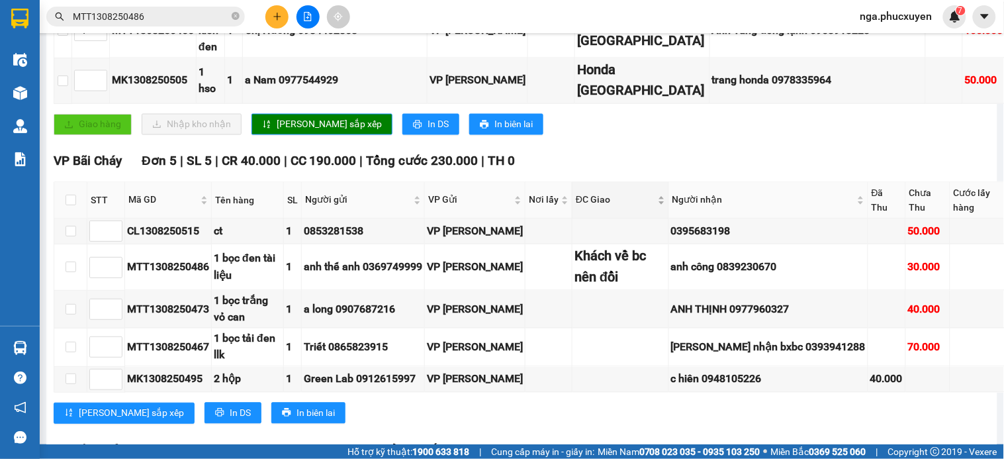
scroll to position [588, 0]
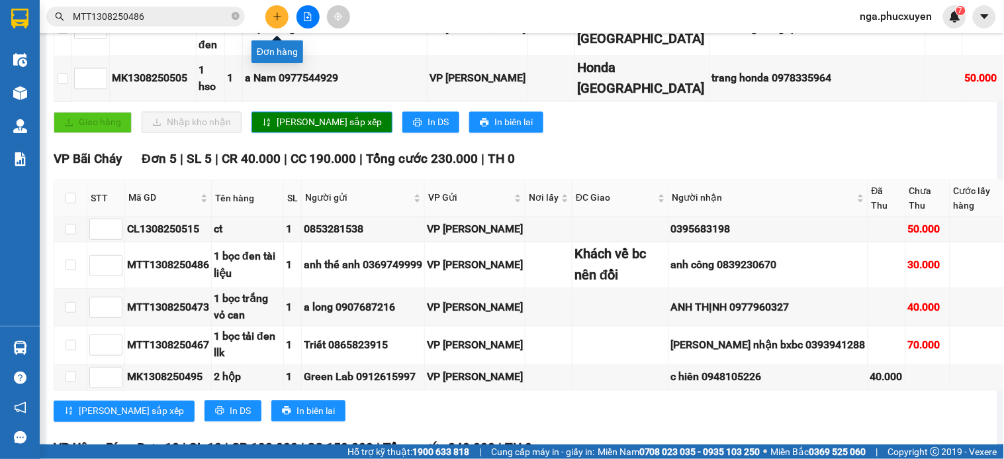
click at [271, 15] on button at bounding box center [276, 16] width 23 height 23
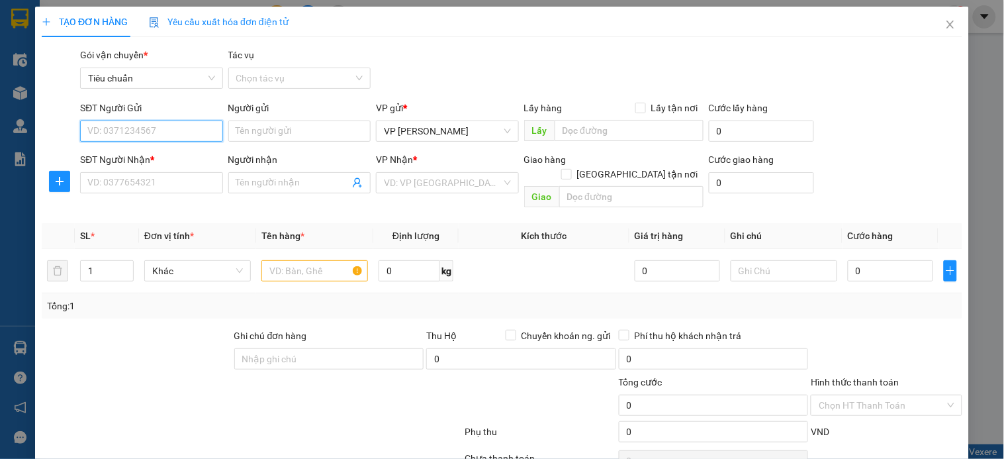
click at [205, 130] on input "SĐT Người Gửi" at bounding box center [151, 131] width 142 height 21
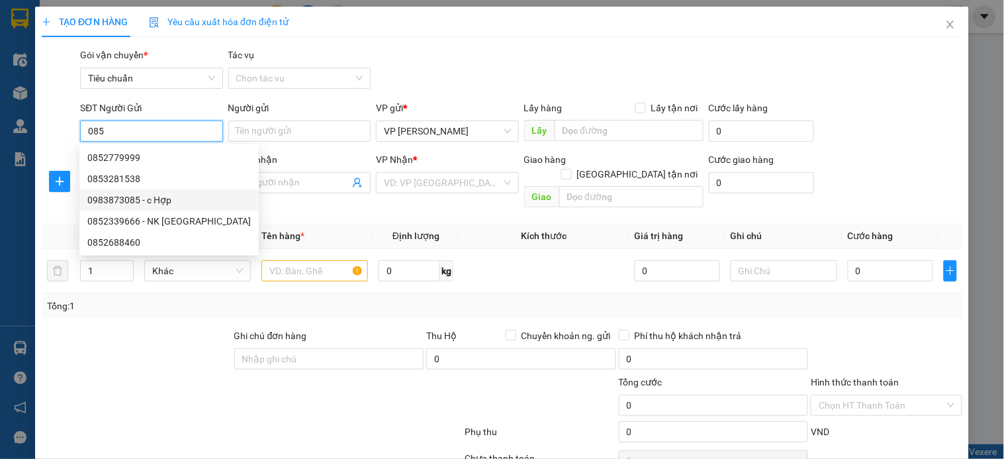
click at [169, 203] on div "0983873085 - c Hợp" at bounding box center [169, 200] width 164 height 15
type input "0983873085"
type input "c Hợp"
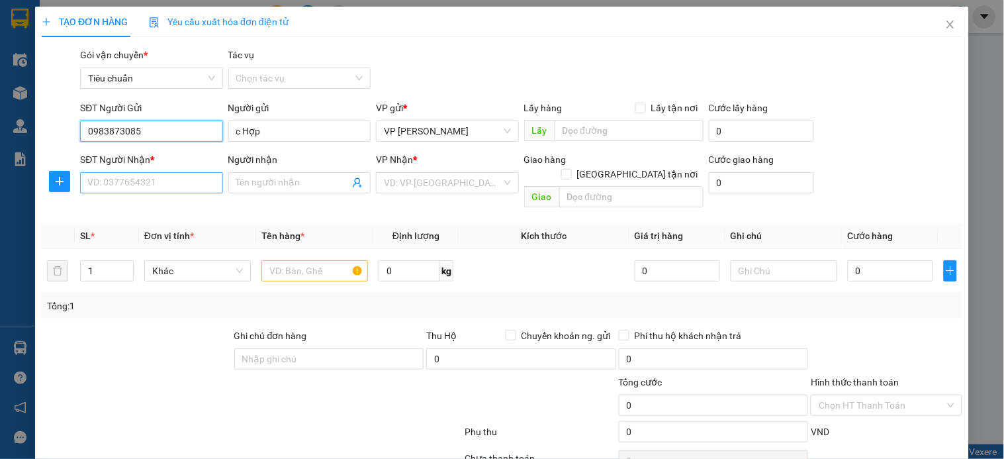
type input "0983873085"
click at [166, 184] on input "SĐT Người Nhận *" at bounding box center [151, 182] width 142 height 21
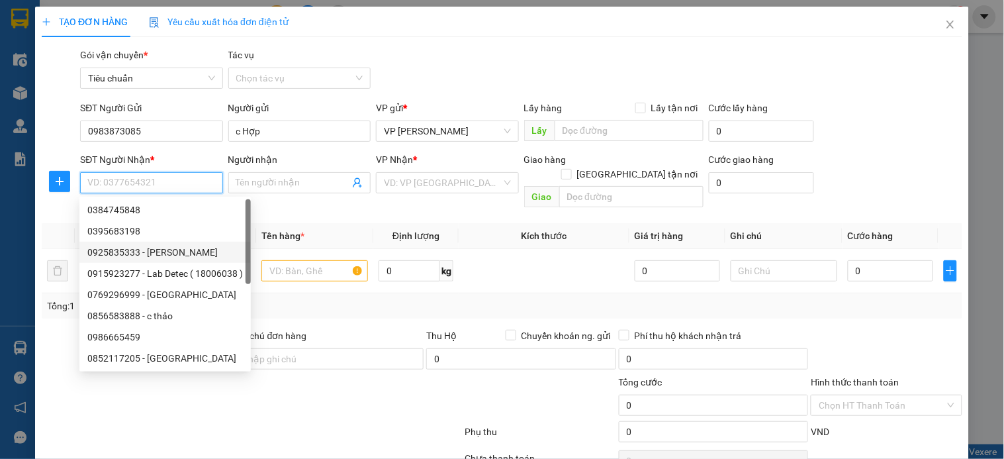
click at [185, 252] on div "0925835333 - Anh Hữu Dũng" at bounding box center [165, 252] width 156 height 15
type input "0925835333"
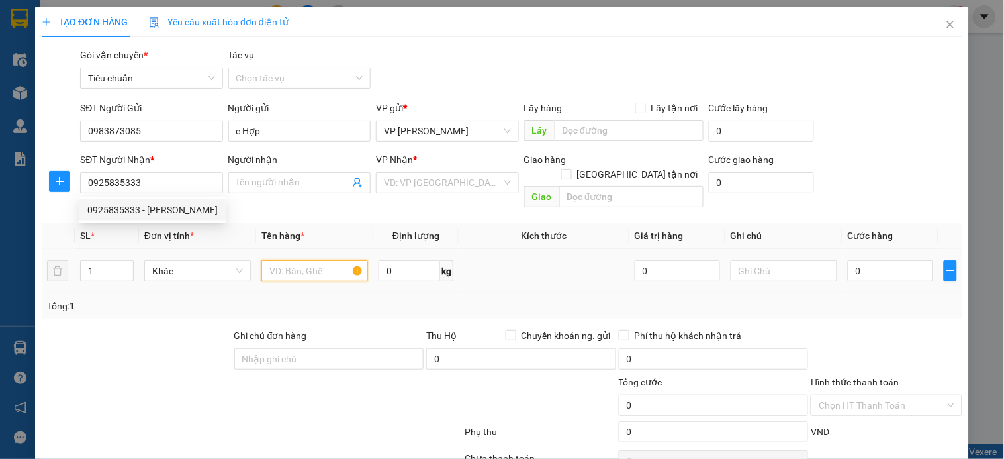
type input "Anh Hữu Dũng"
click at [311, 260] on input "text" at bounding box center [315, 270] width 107 height 21
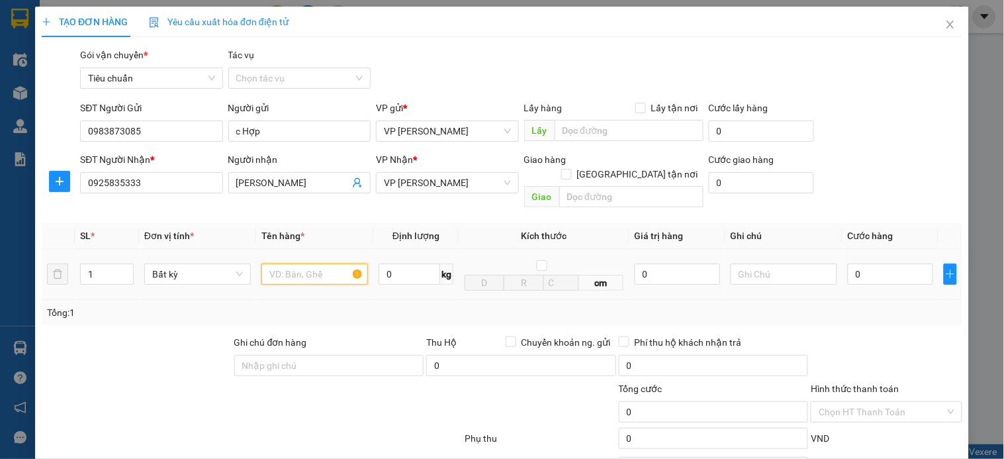
click at [309, 264] on input "text" at bounding box center [315, 274] width 107 height 21
type input "mẫu"
click at [891, 264] on input "0" at bounding box center [890, 274] width 85 height 21
type input "3"
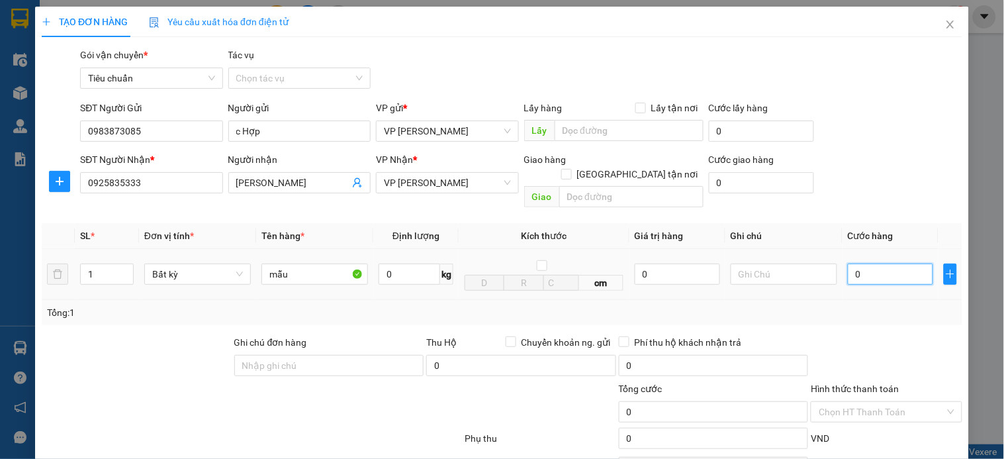
type input "3"
type input "30"
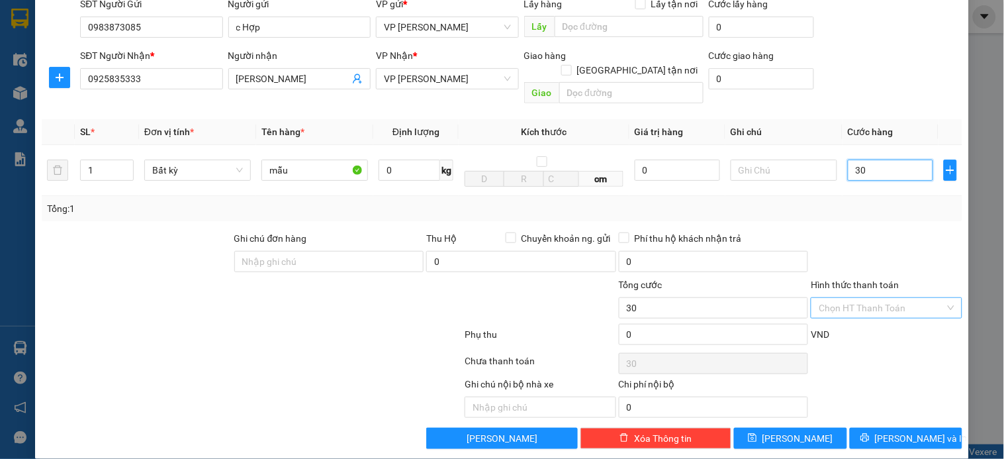
scroll to position [107, 0]
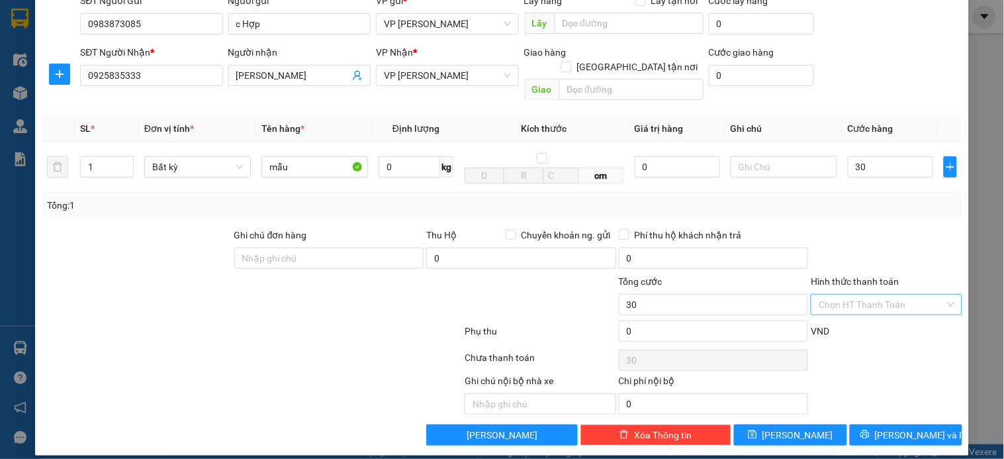
click at [885, 295] on input "Hình thức thanh toán" at bounding box center [882, 305] width 126 height 20
type input "30.000"
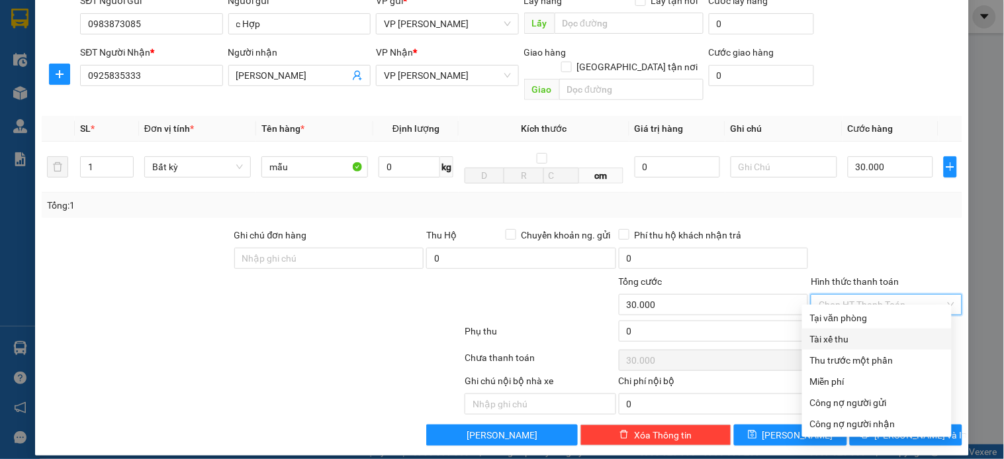
click at [883, 329] on div "Tài xế thu" at bounding box center [877, 338] width 150 height 21
type input "0"
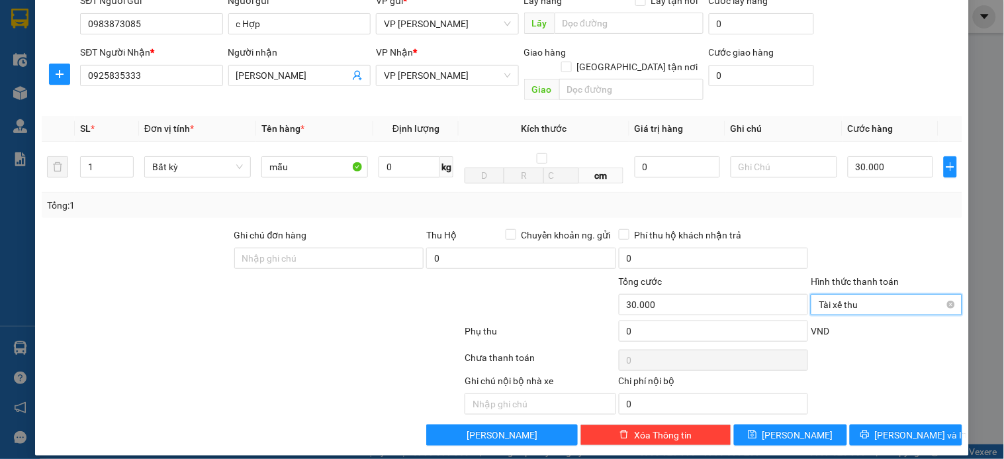
click at [861, 295] on span "Tài xế thu" at bounding box center [886, 305] width 135 height 20
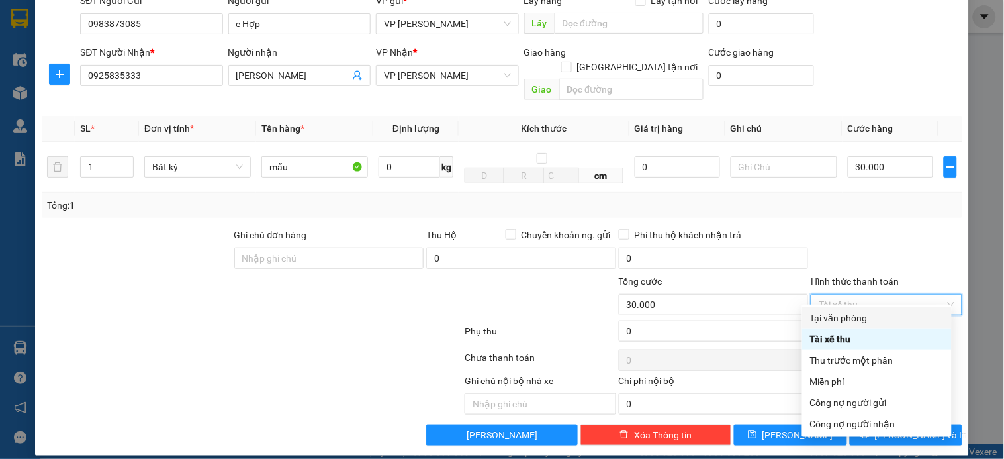
click at [854, 314] on div "Tại văn phòng" at bounding box center [877, 318] width 134 height 15
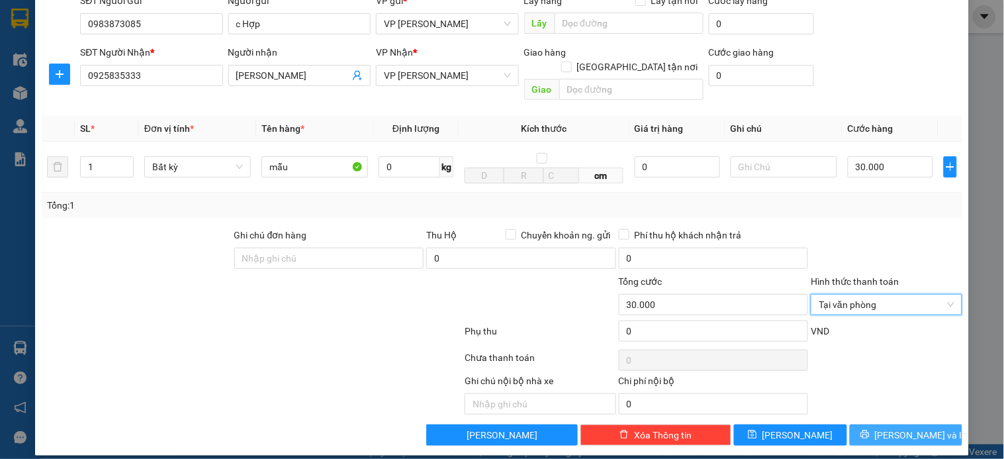
click at [898, 428] on span "[PERSON_NAME] và In" at bounding box center [921, 435] width 93 height 15
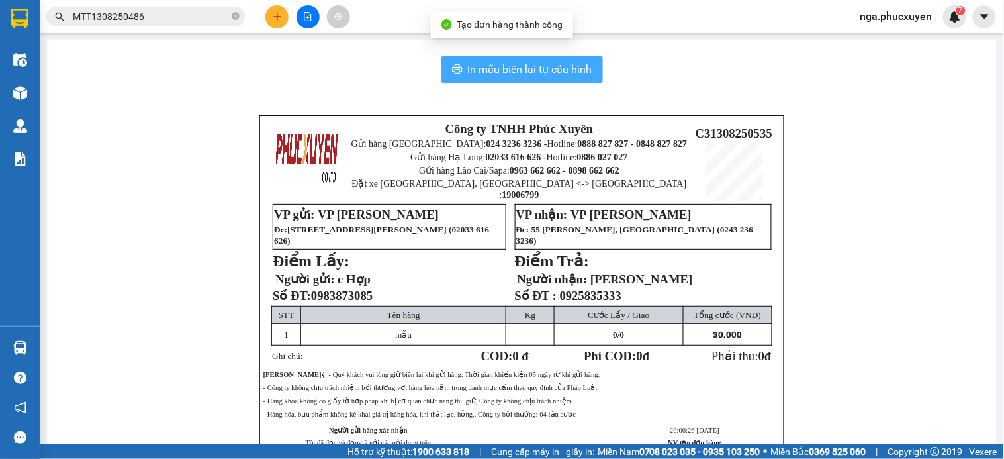
click at [538, 69] on span "In mẫu biên lai tự cấu hình" at bounding box center [530, 69] width 124 height 17
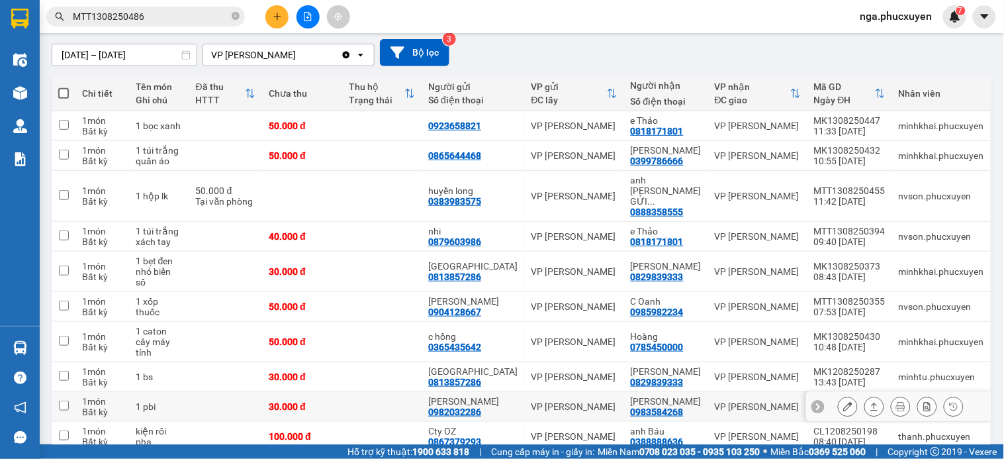
scroll to position [130, 0]
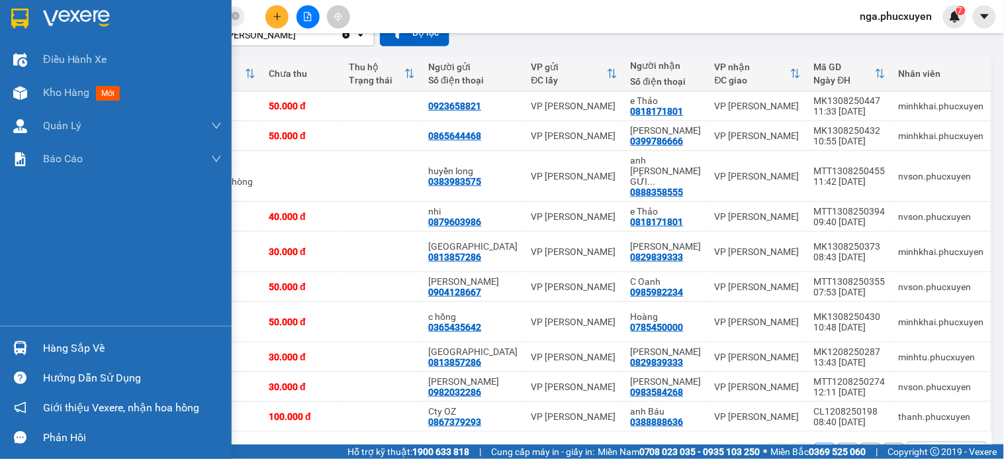
click at [44, 346] on div "Hàng sắp về" at bounding box center [132, 348] width 179 height 20
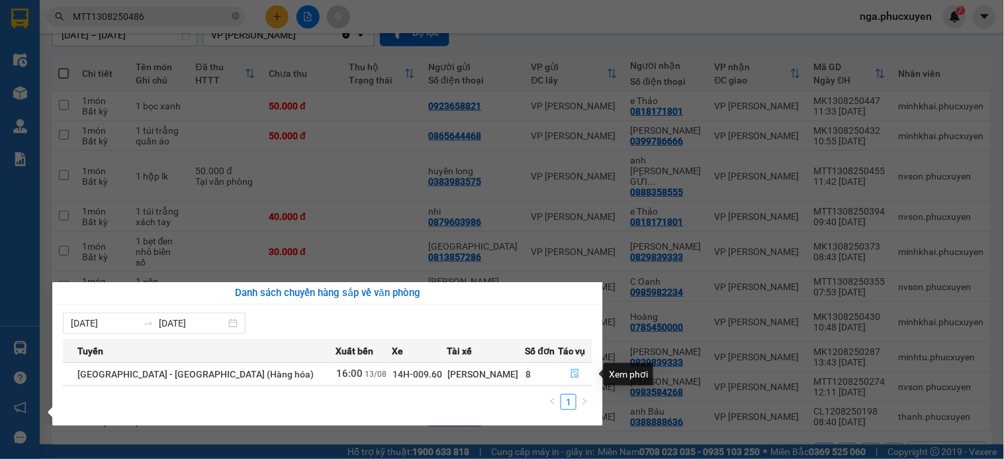
click at [571, 374] on icon "file-done" at bounding box center [575, 373] width 9 height 9
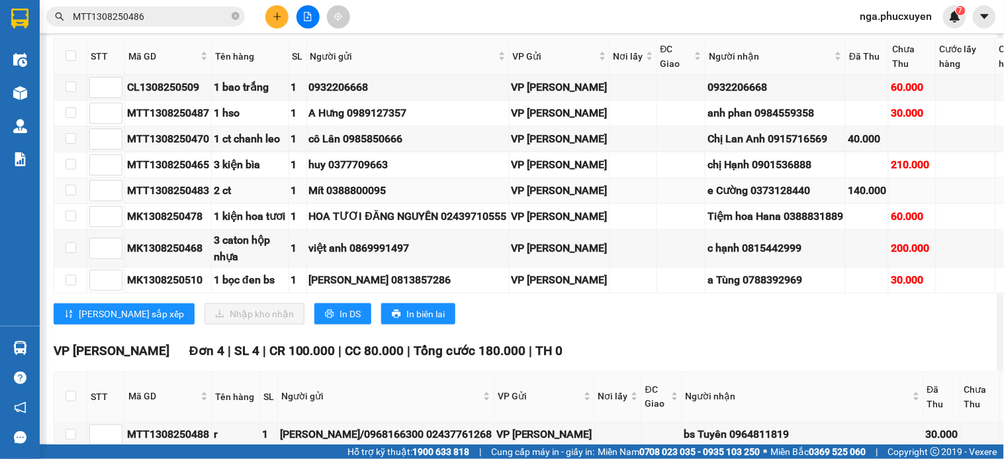
scroll to position [1618, 0]
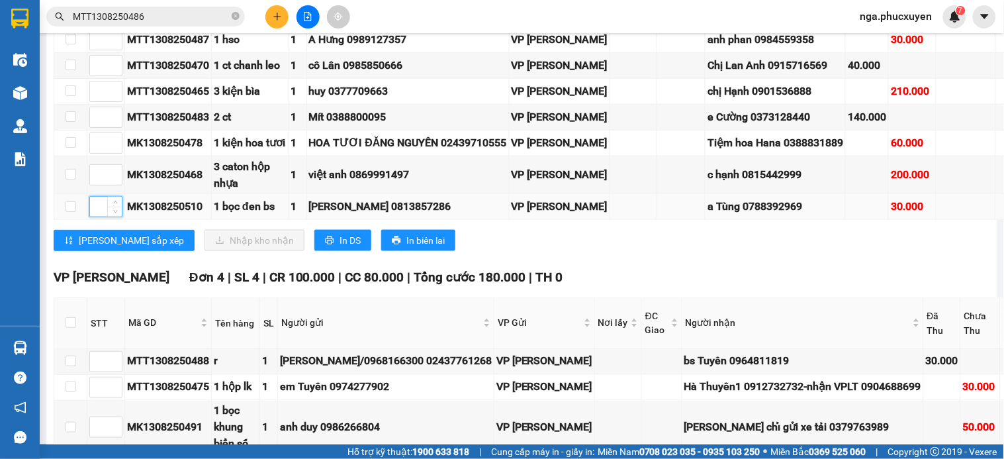
click at [100, 217] on input at bounding box center [106, 207] width 32 height 20
type input "1"
click at [90, 127] on input at bounding box center [106, 117] width 32 height 20
type input "2"
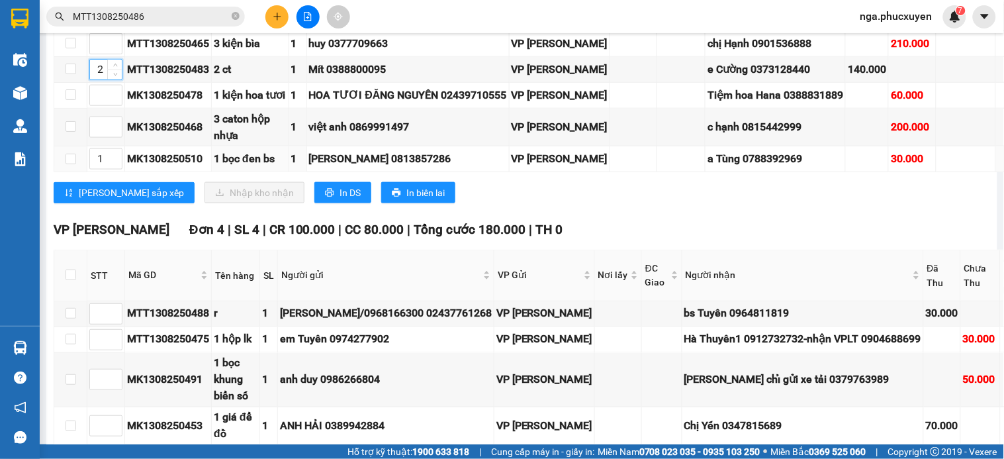
scroll to position [1692, 0]
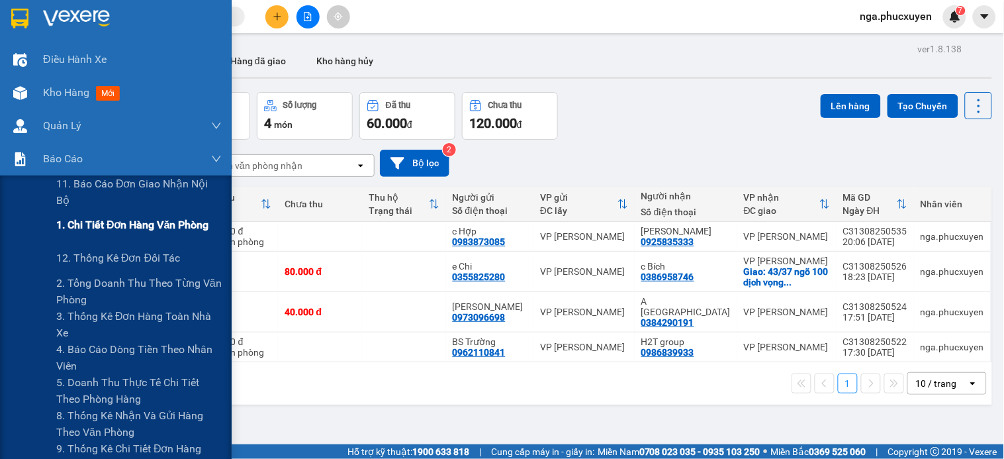
click at [156, 228] on span "1. Chi tiết đơn hàng văn phòng" at bounding box center [132, 225] width 152 height 17
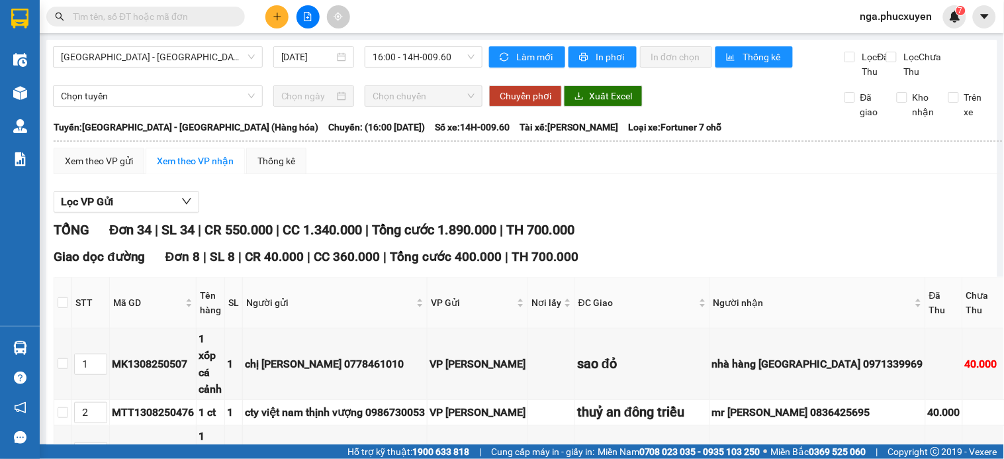
scroll to position [1692, 0]
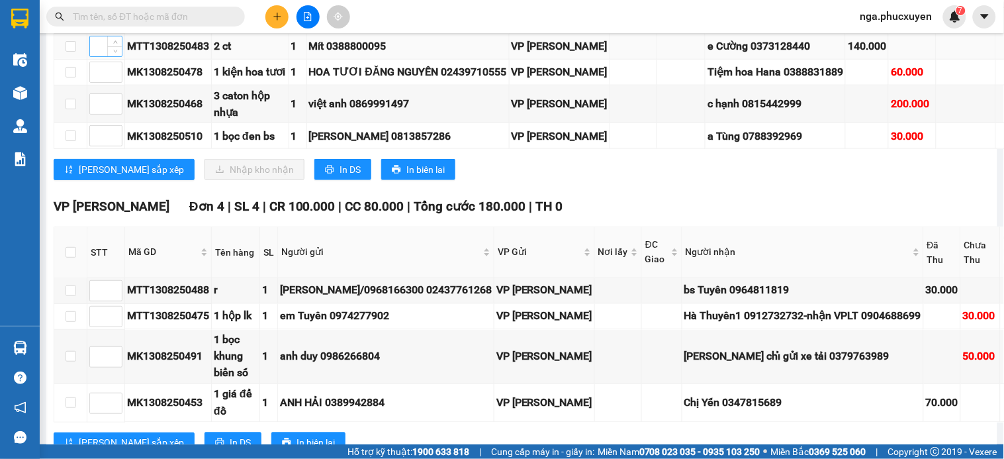
click at [97, 56] on input at bounding box center [106, 46] width 32 height 20
type input "1"
click at [100, 146] on input at bounding box center [106, 136] width 32 height 20
type input "2"
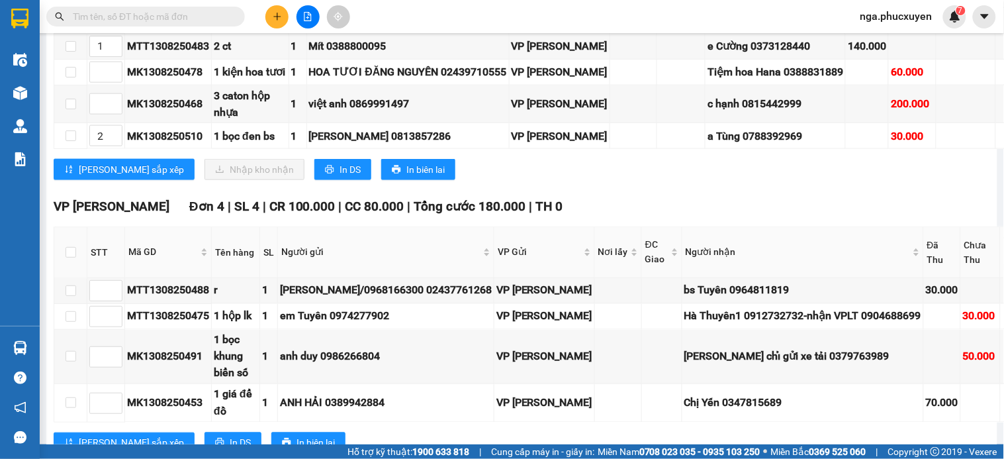
type input "3"
type input "4"
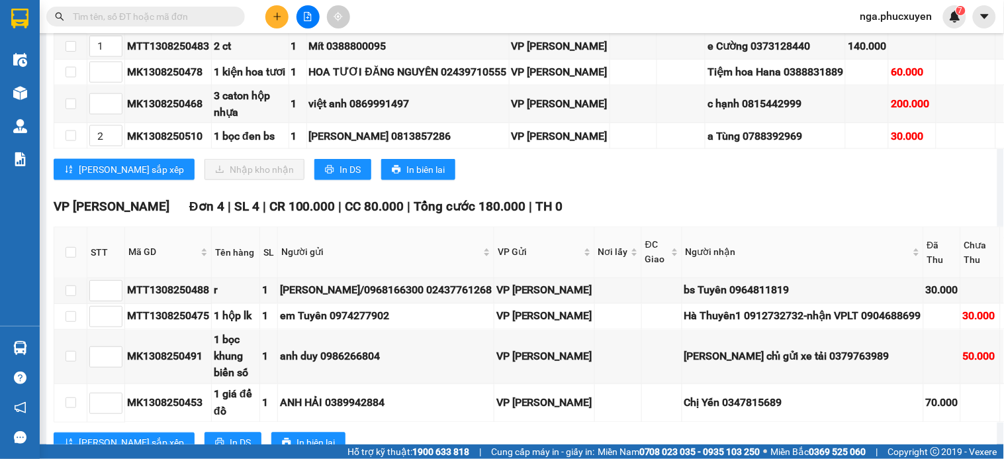
type input "5"
click at [97, 30] on input at bounding box center [106, 21] width 32 height 20
type input "6"
click at [98, 114] on input at bounding box center [106, 104] width 32 height 20
type input "7"
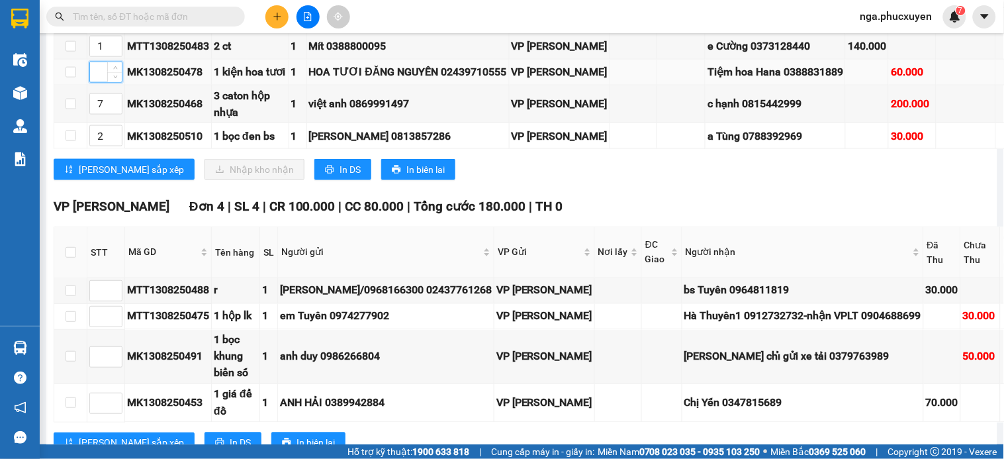
click at [95, 82] on input at bounding box center [106, 72] width 32 height 20
type input "8"
click at [108, 177] on span "[PERSON_NAME] sắp xếp" at bounding box center [131, 169] width 105 height 15
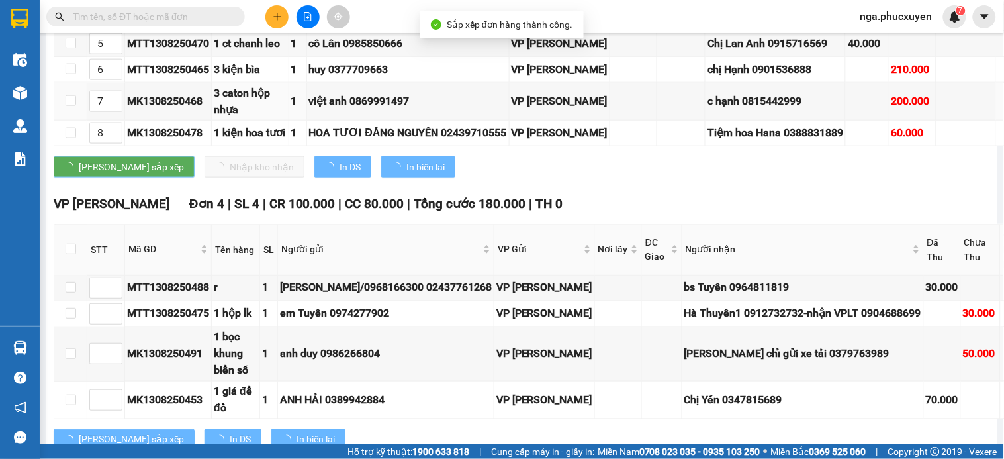
scroll to position [1658, 0]
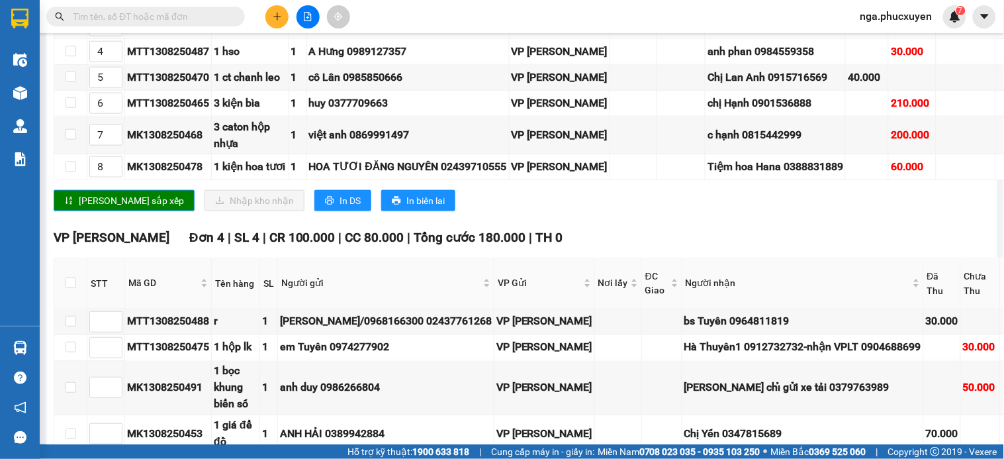
click at [136, 34] on div "CL1308250509" at bounding box center [168, 25] width 82 height 17
copy div "CL1308250509"
paste input "CL1308250509"
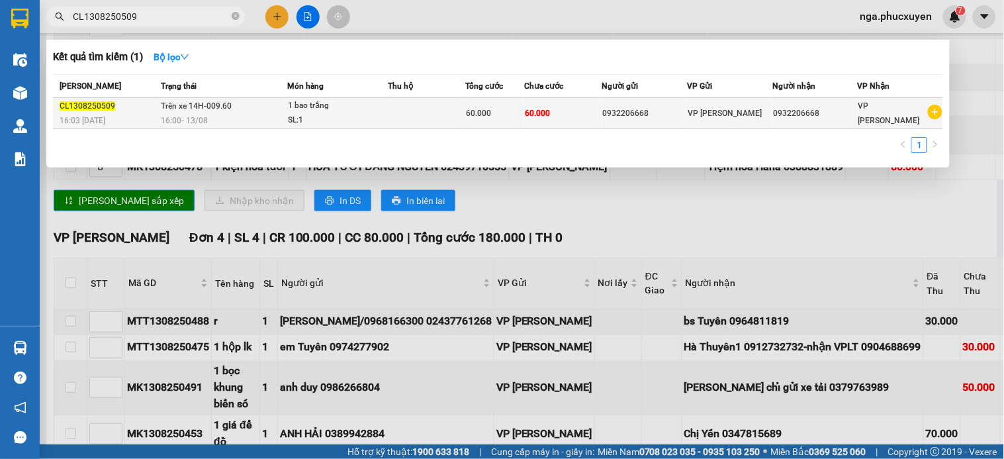
type input "CL1308250509"
click at [428, 116] on td at bounding box center [426, 113] width 77 height 31
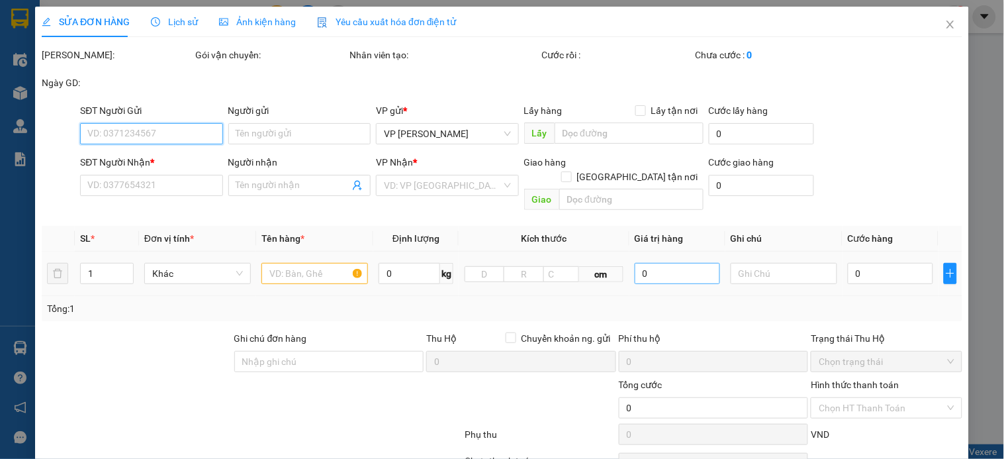
type input "0932206668"
type input "60.000"
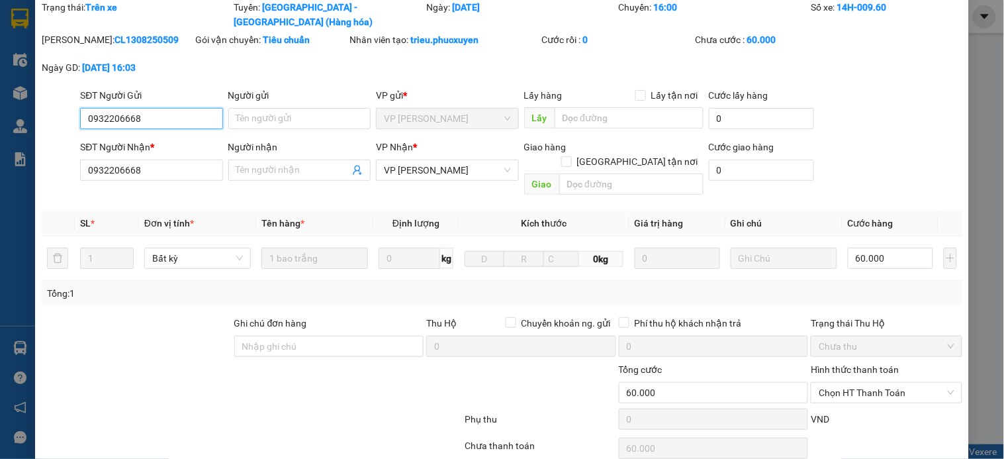
scroll to position [120, 0]
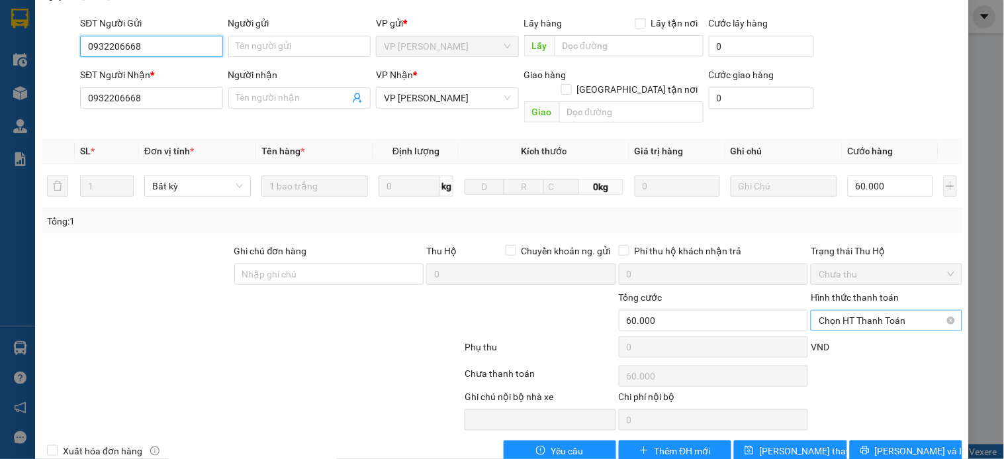
click at [879, 311] on span "Chọn HT Thanh Toán" at bounding box center [886, 321] width 135 height 20
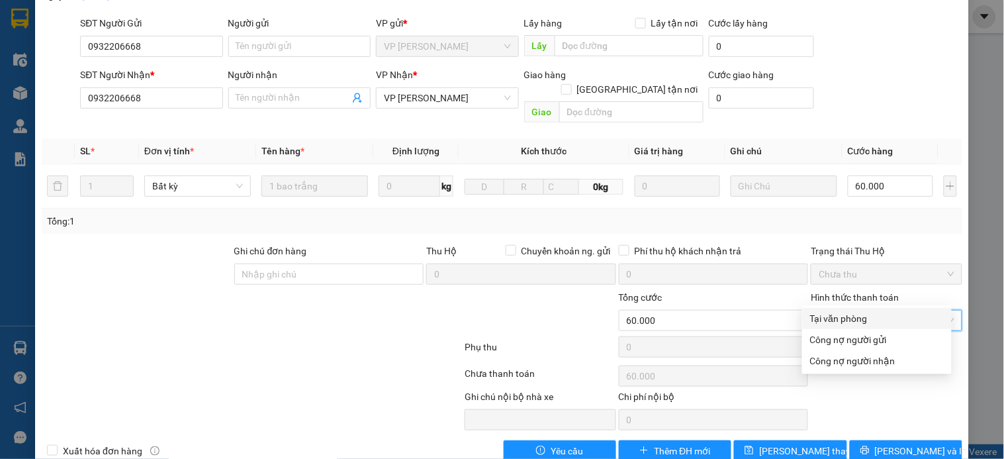
drag, startPoint x: 874, startPoint y: 318, endPoint x: 844, endPoint y: 358, distance: 50.1
click at [874, 318] on div "Tại văn phòng" at bounding box center [877, 318] width 134 height 15
type input "0"
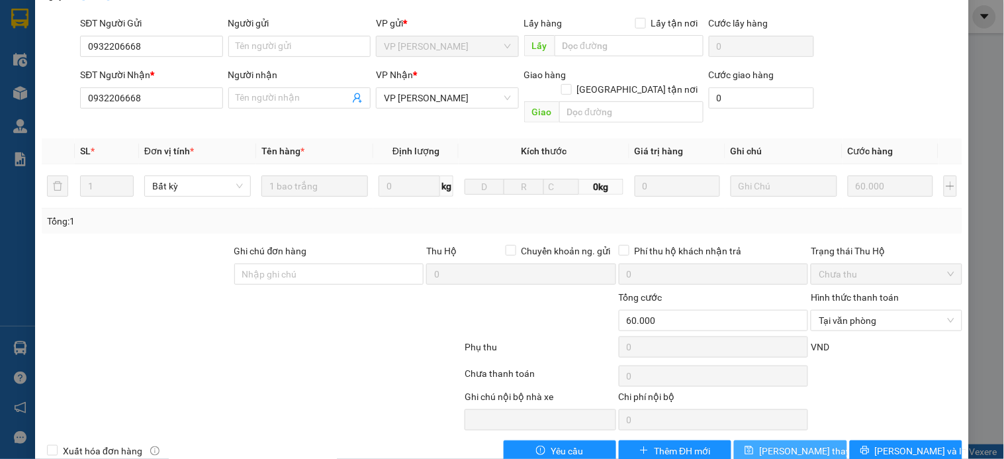
click at [782, 444] on span "[PERSON_NAME] thay đổi" at bounding box center [812, 451] width 106 height 15
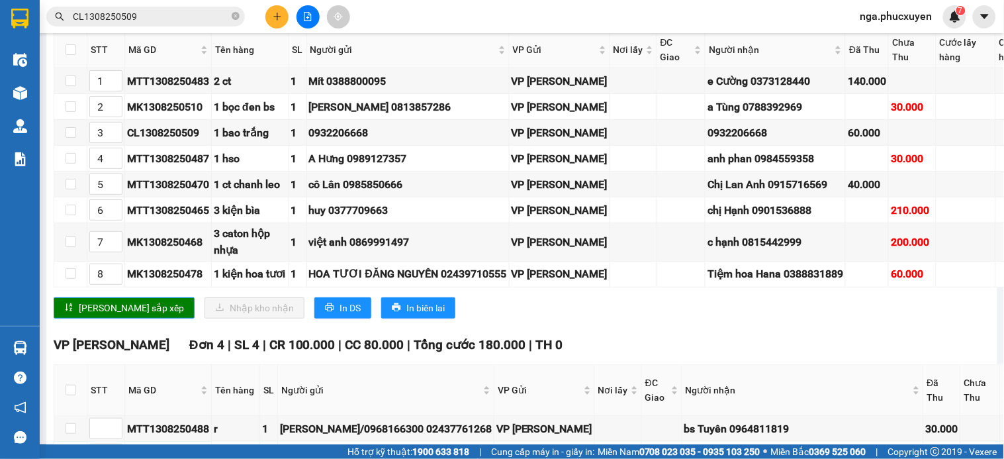
scroll to position [1324, 0]
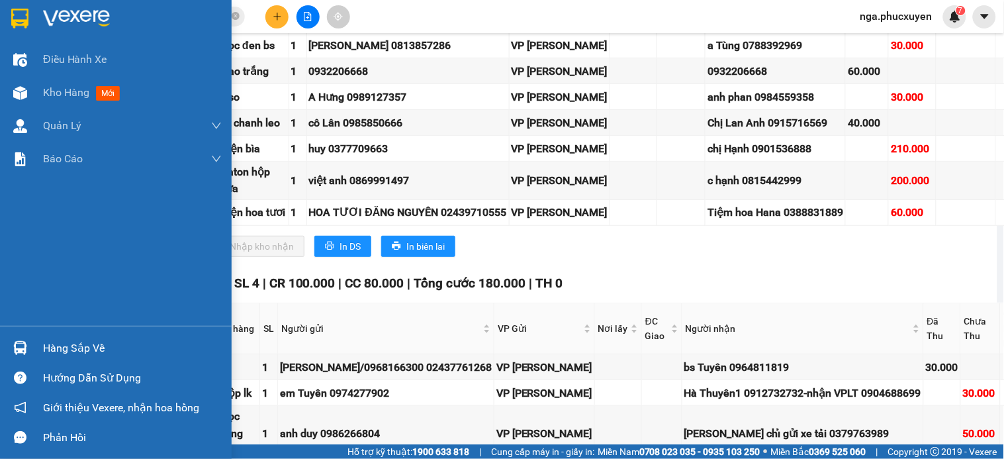
click at [54, 12] on img at bounding box center [76, 19] width 67 height 20
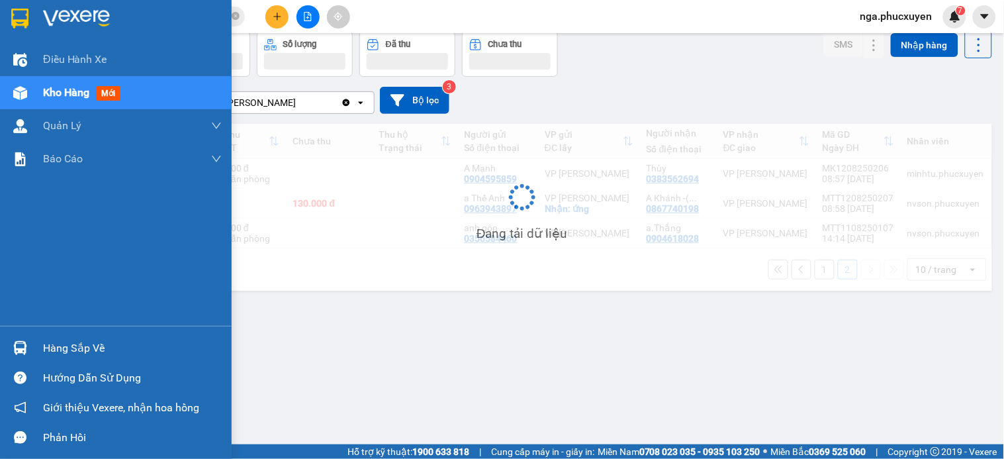
scroll to position [61, 0]
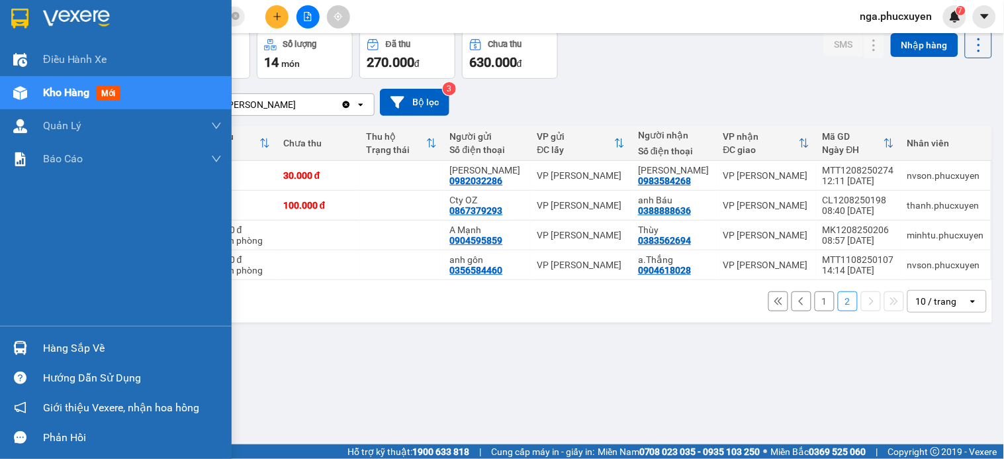
click at [74, 347] on div "Hàng sắp về" at bounding box center [132, 348] width 179 height 20
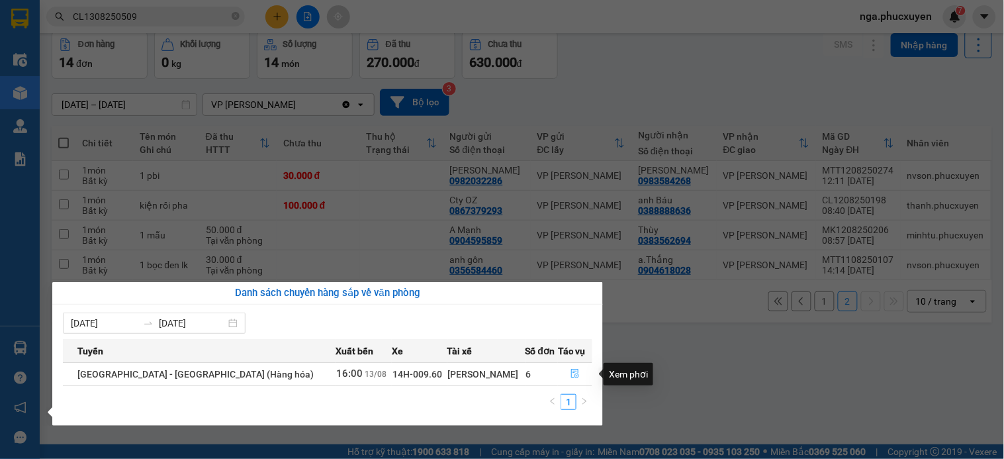
click at [571, 371] on icon "file-done" at bounding box center [575, 373] width 8 height 9
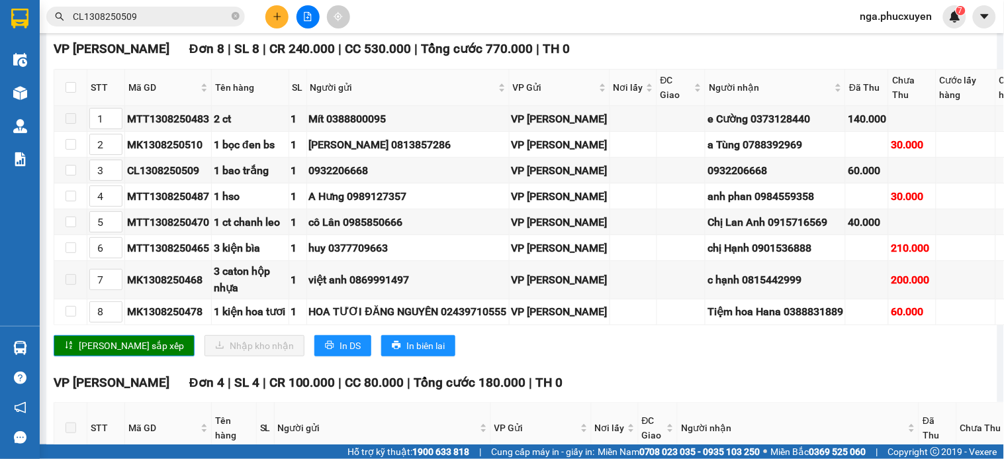
scroll to position [1250, 0]
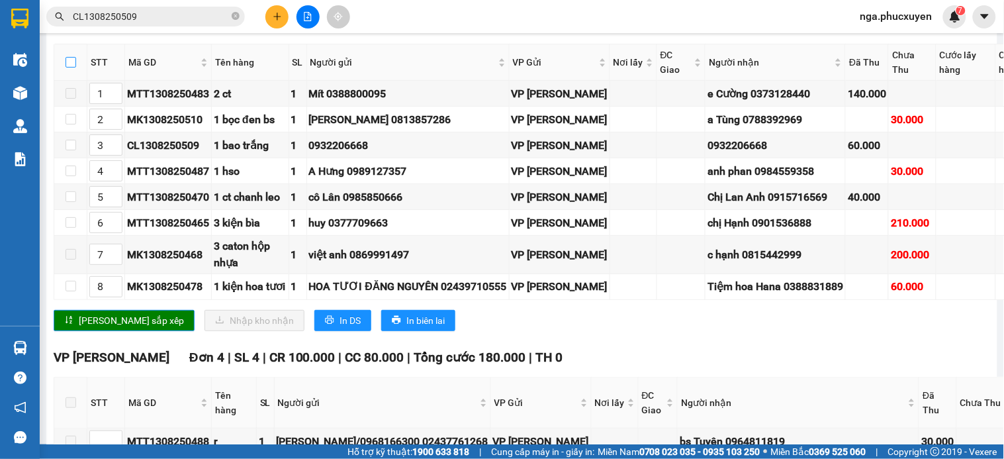
click at [67, 68] on input "checkbox" at bounding box center [71, 62] width 11 height 11
checkbox input "true"
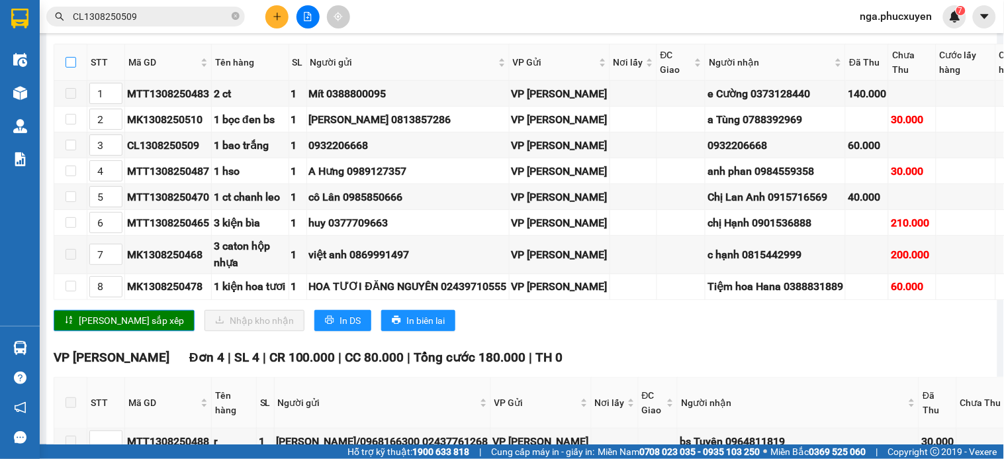
checkbox input "true"
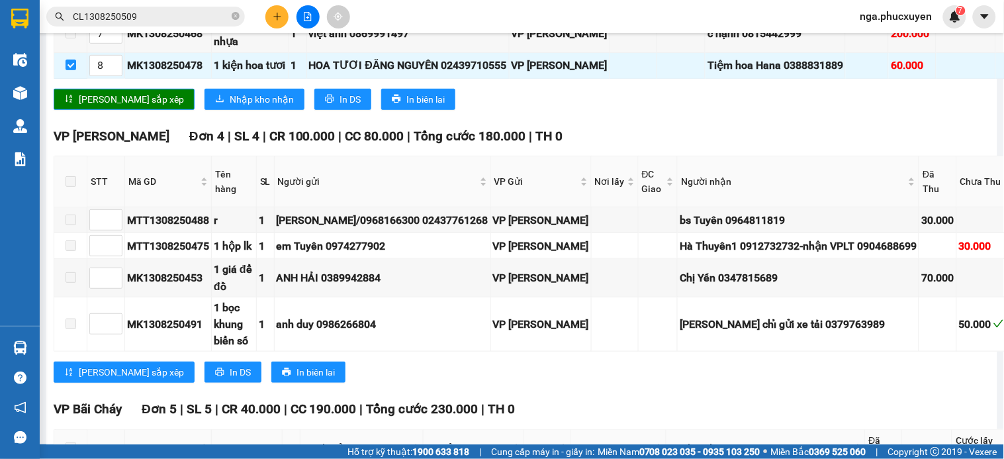
scroll to position [1398, 0]
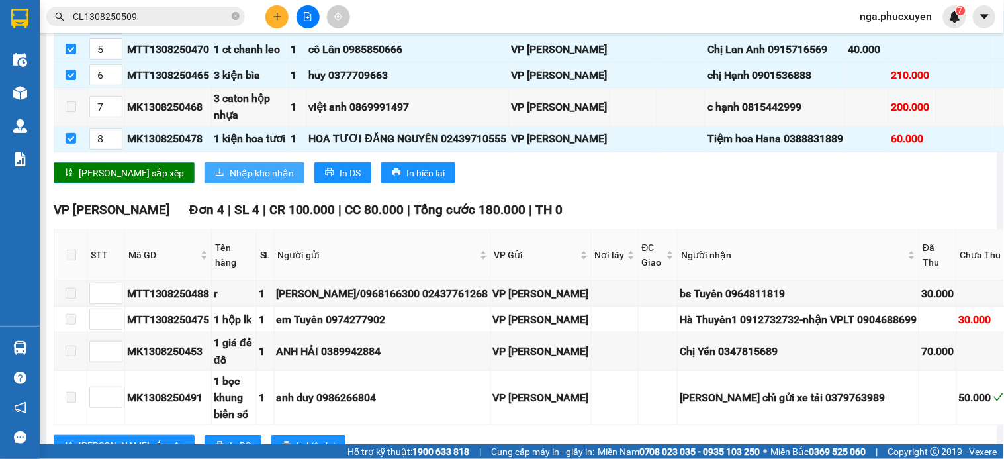
click at [230, 180] on span "Nhập kho nhận" at bounding box center [262, 173] width 64 height 15
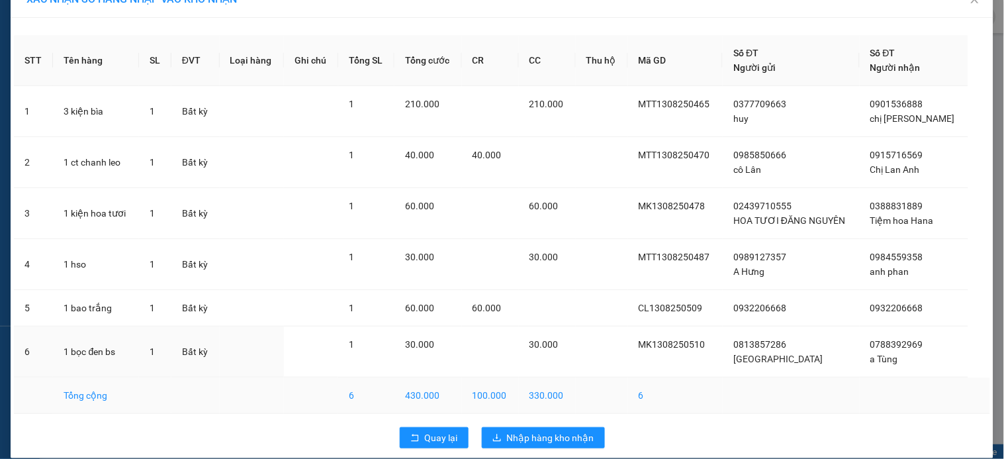
scroll to position [40, 0]
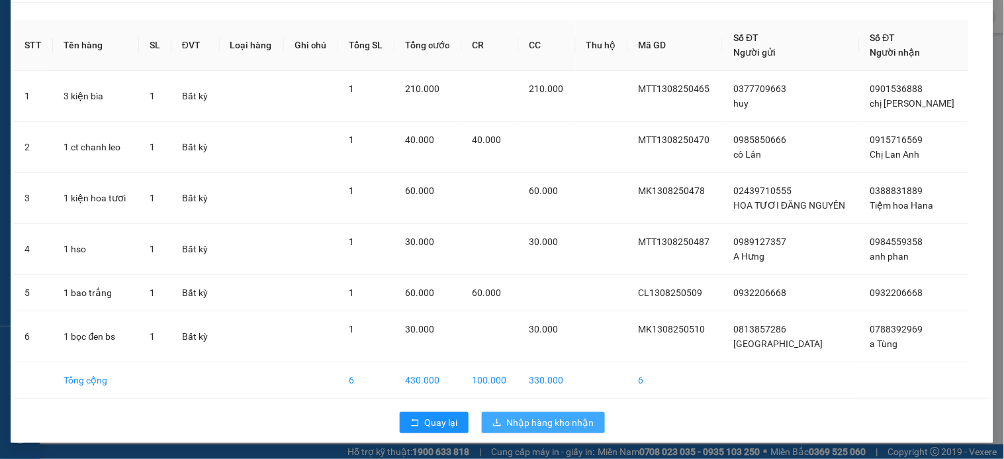
click at [558, 427] on span "Nhập hàng kho nhận" at bounding box center [550, 422] width 87 height 15
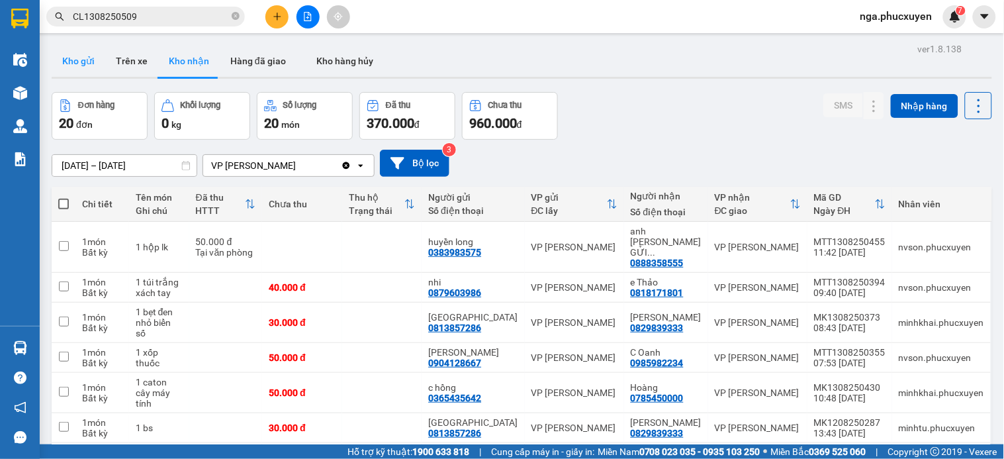
click at [70, 56] on button "Kho gửi" at bounding box center [79, 61] width 54 height 32
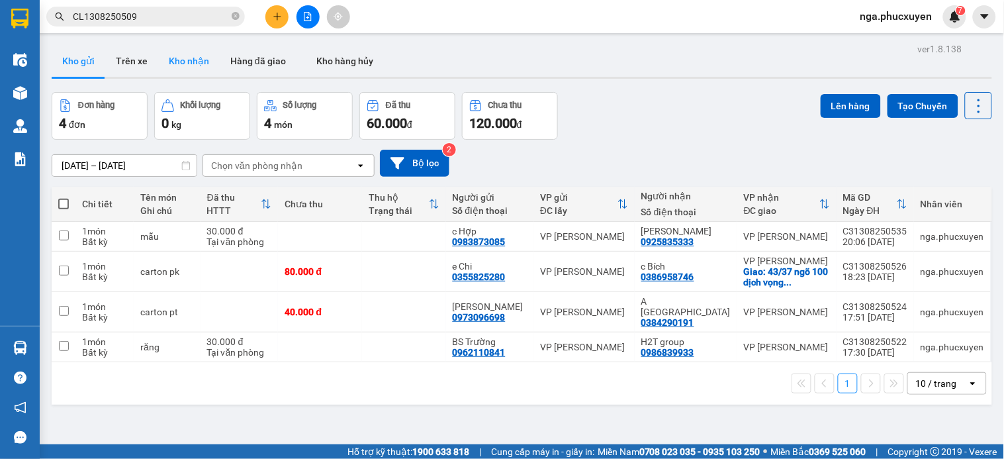
click at [187, 64] on button "Kho nhận" at bounding box center [189, 61] width 62 height 32
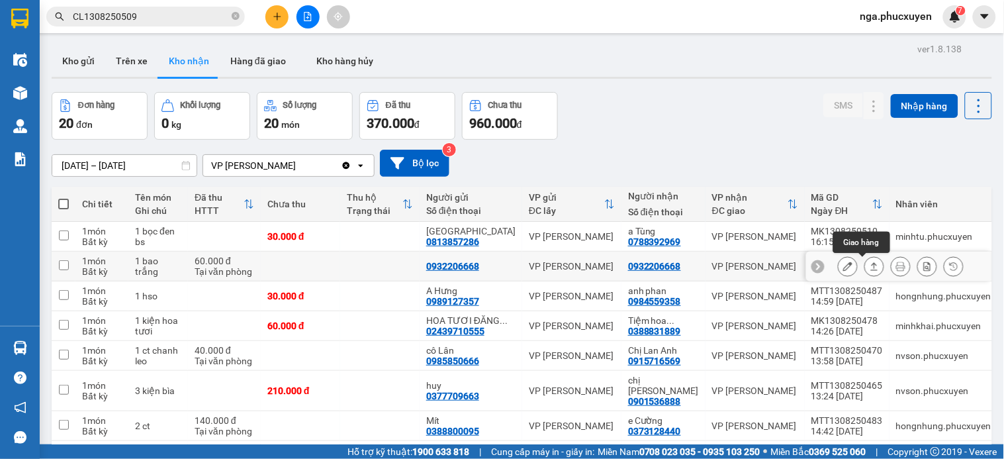
click at [871, 268] on icon at bounding box center [874, 266] width 7 height 8
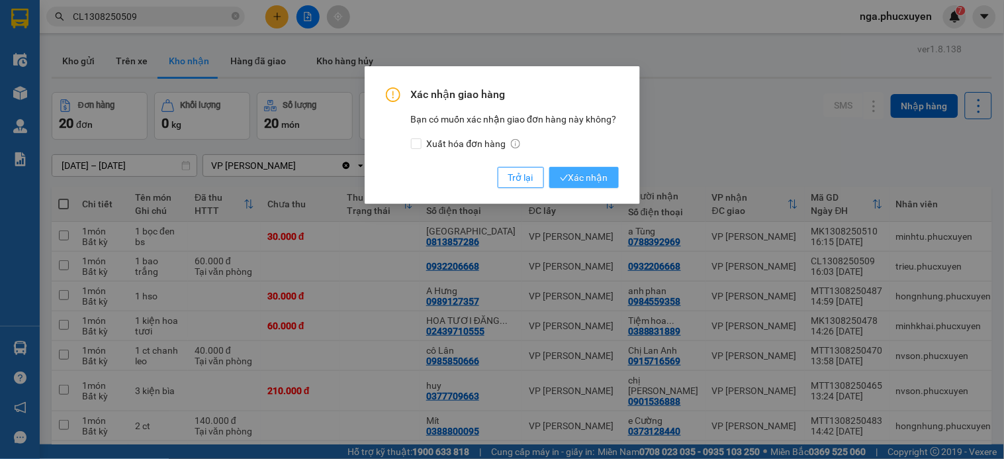
click at [593, 181] on span "Xác nhận" at bounding box center [584, 177] width 48 height 15
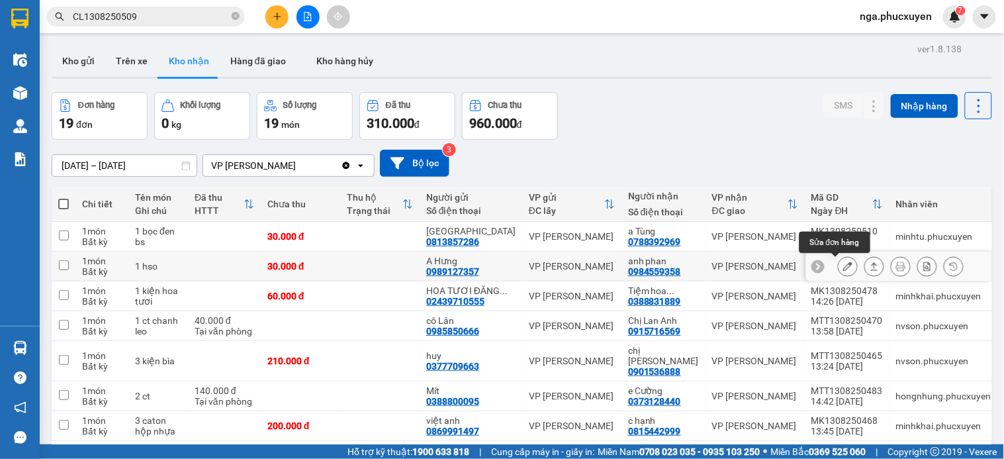
click at [839, 261] on button at bounding box center [848, 266] width 19 height 23
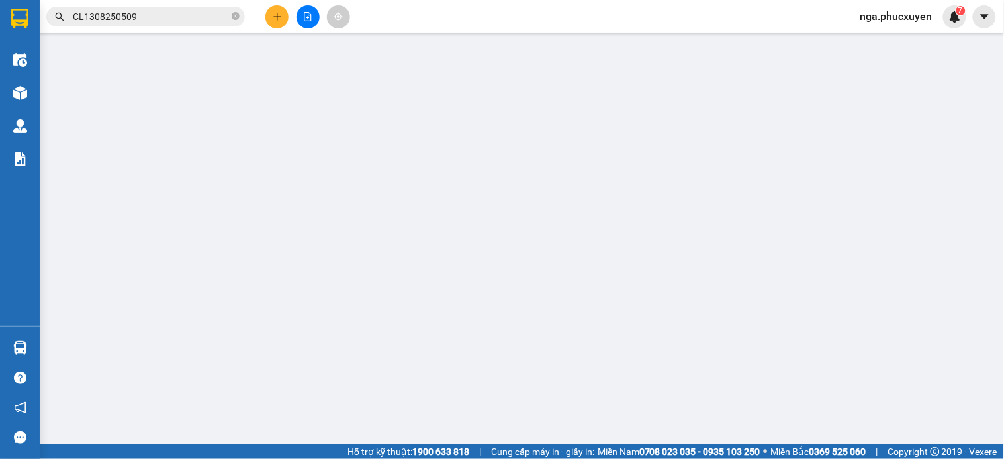
type input "0989127357"
type input "A Hưng"
type input "0984559358"
type input "anh phan"
type input "30.000"
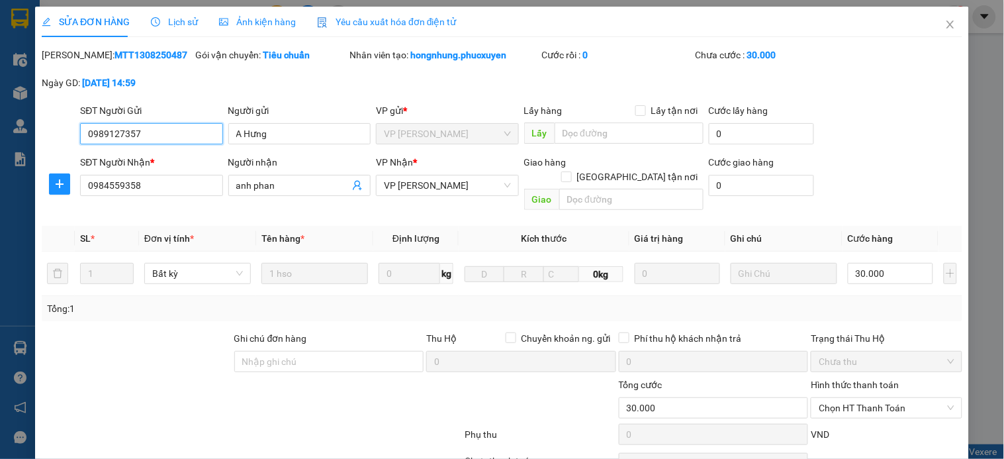
scroll to position [102, 0]
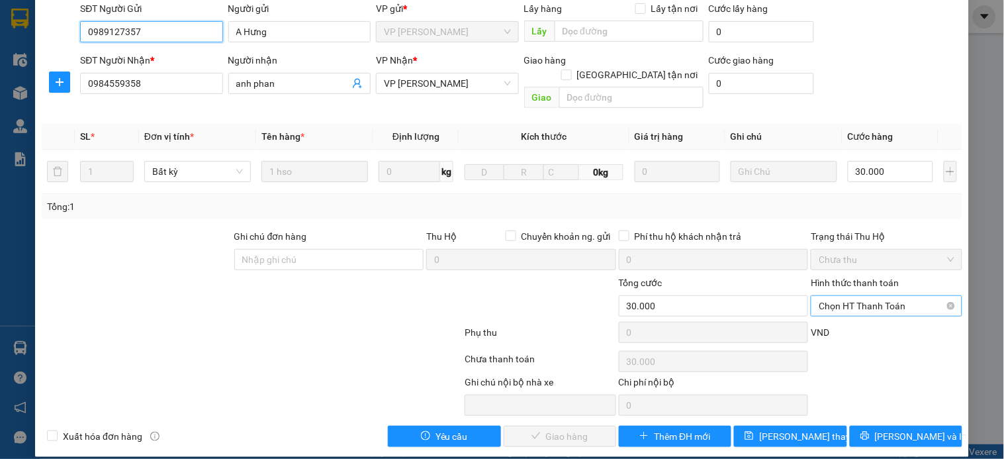
click at [844, 296] on span "Chọn HT Thanh Toán" at bounding box center [886, 306] width 135 height 20
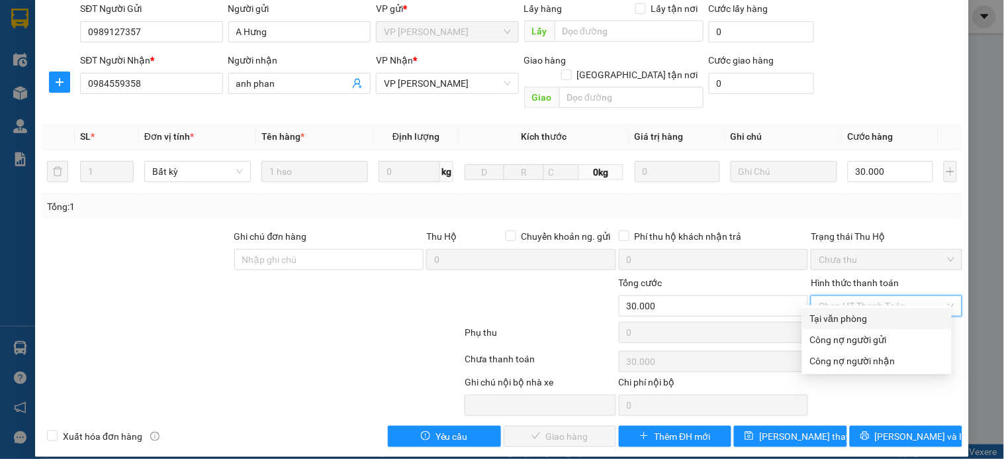
drag, startPoint x: 842, startPoint y: 316, endPoint x: 629, endPoint y: 393, distance: 226.6
click at [836, 321] on div "Tại văn phòng" at bounding box center [877, 318] width 134 height 15
type input "0"
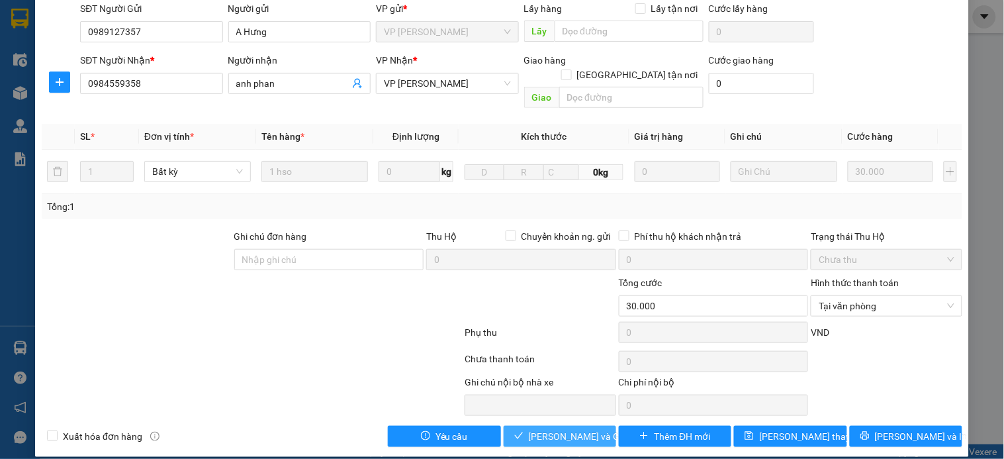
click at [581, 429] on span "[PERSON_NAME] và Giao hàng" at bounding box center [592, 436] width 127 height 15
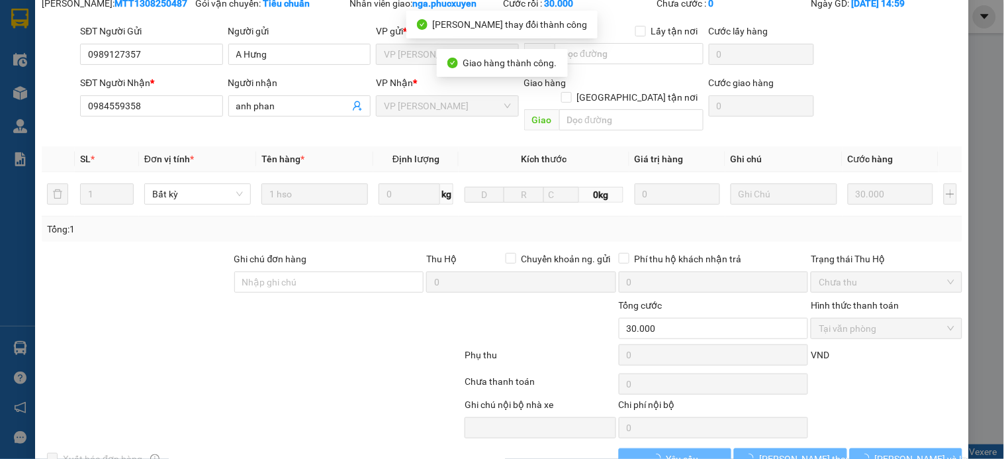
scroll to position [0, 0]
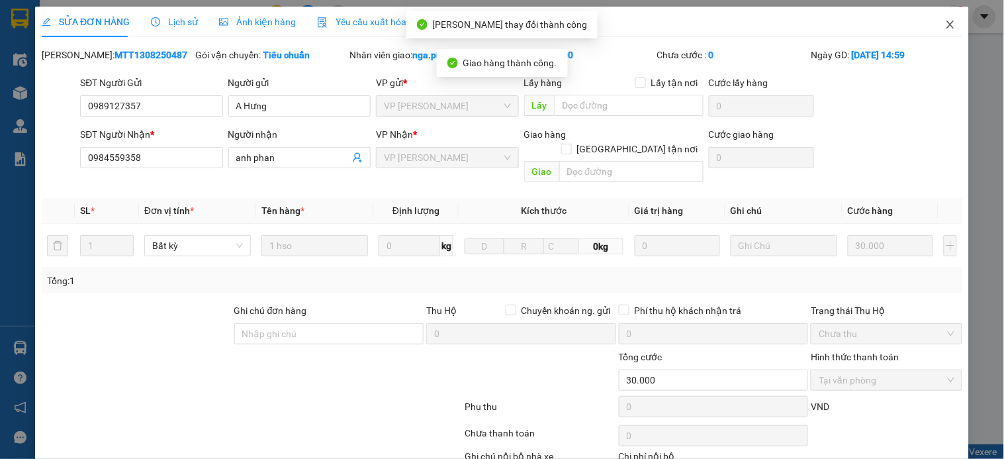
click at [945, 23] on icon "close" at bounding box center [950, 24] width 11 height 11
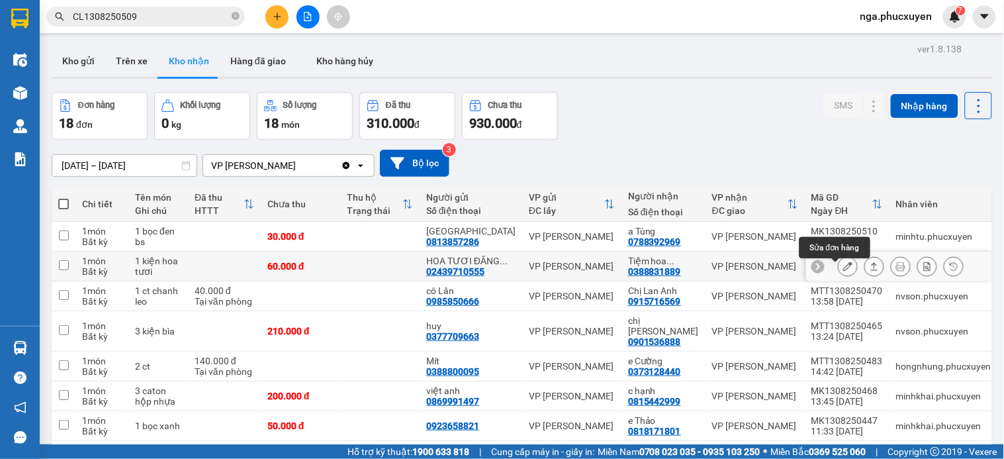
click at [844, 271] on icon at bounding box center [848, 266] width 9 height 9
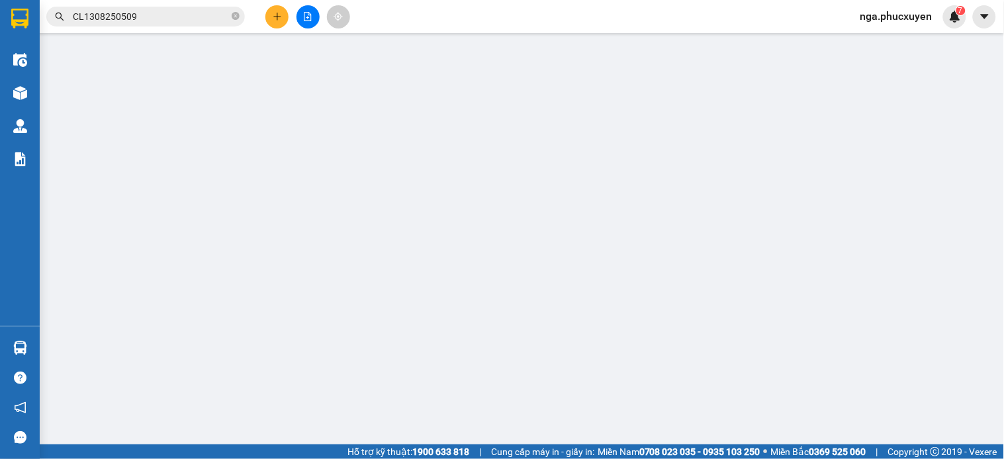
type input "02439710555"
type input "HOA TƯƠI ĐĂNG NGUYÊN"
type input "0388831889"
type input "Tiệm hoa Hana"
type input "60.000"
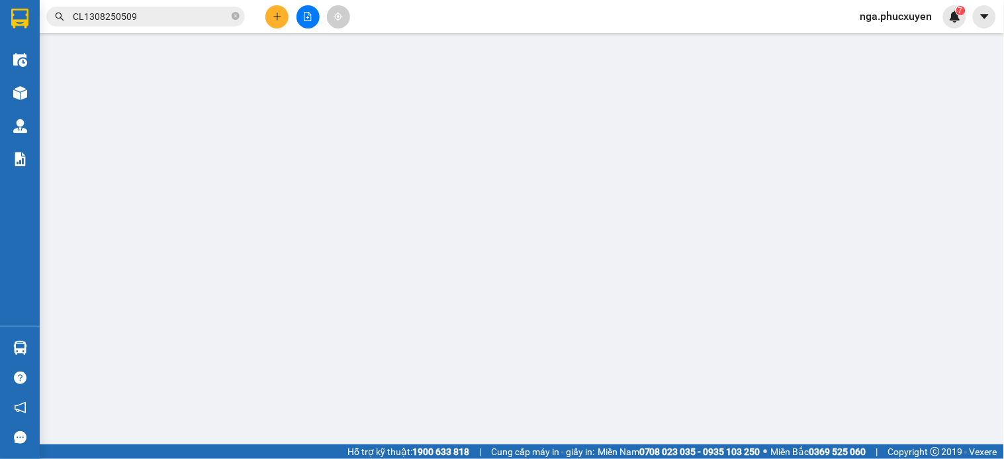
type input "60.000"
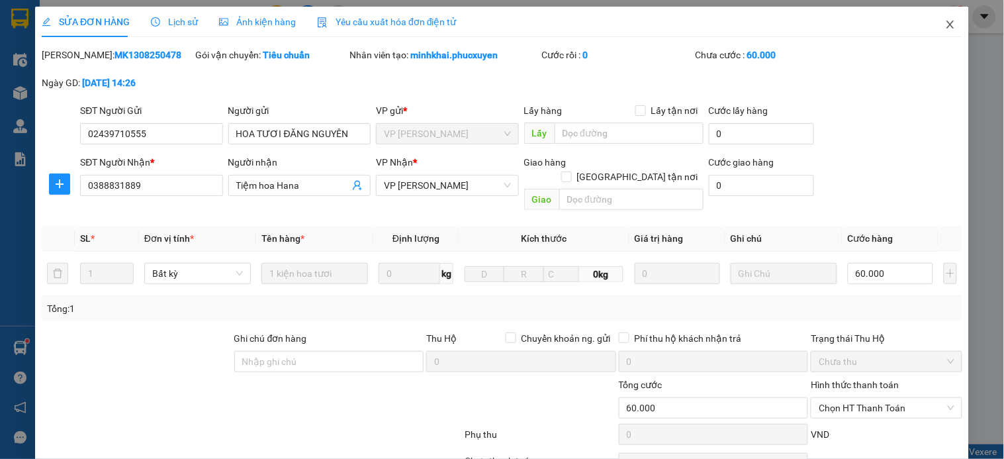
click at [945, 23] on icon "close" at bounding box center [950, 24] width 11 height 11
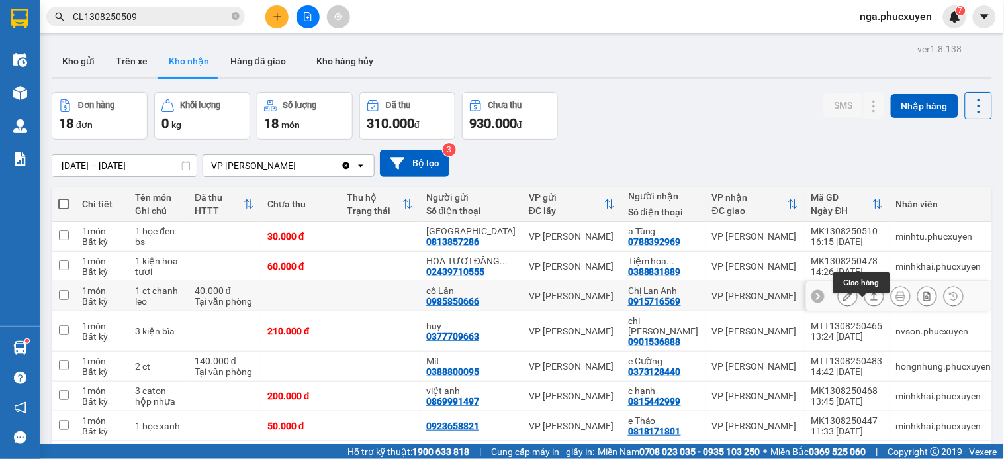
click at [870, 301] on icon at bounding box center [874, 295] width 9 height 9
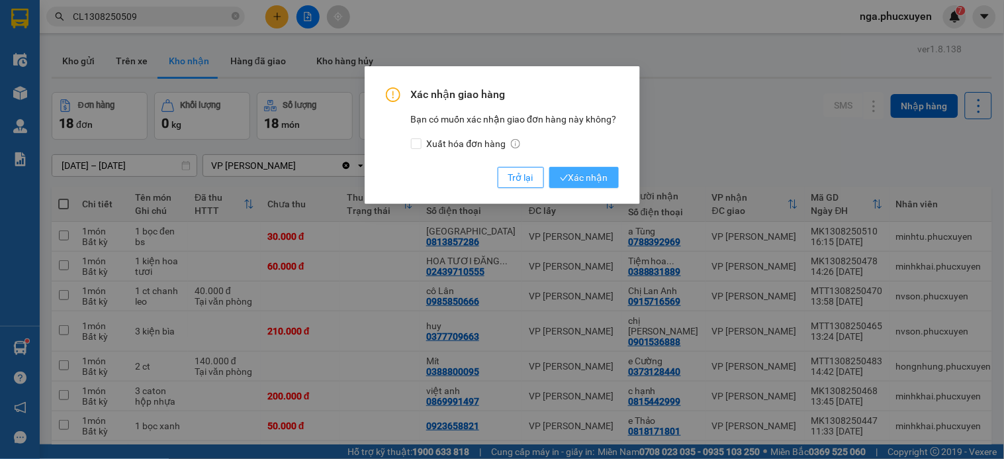
click at [587, 175] on span "Xác nhận" at bounding box center [584, 177] width 48 height 15
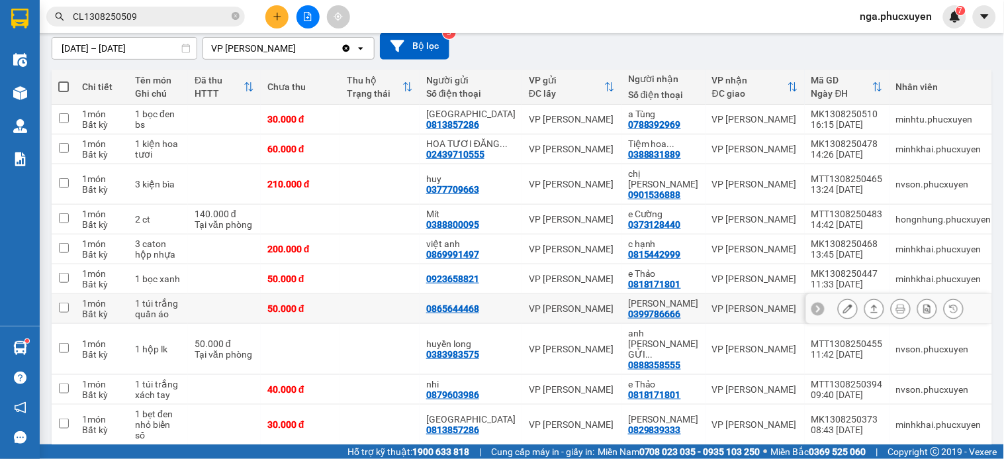
scroll to position [141, 0]
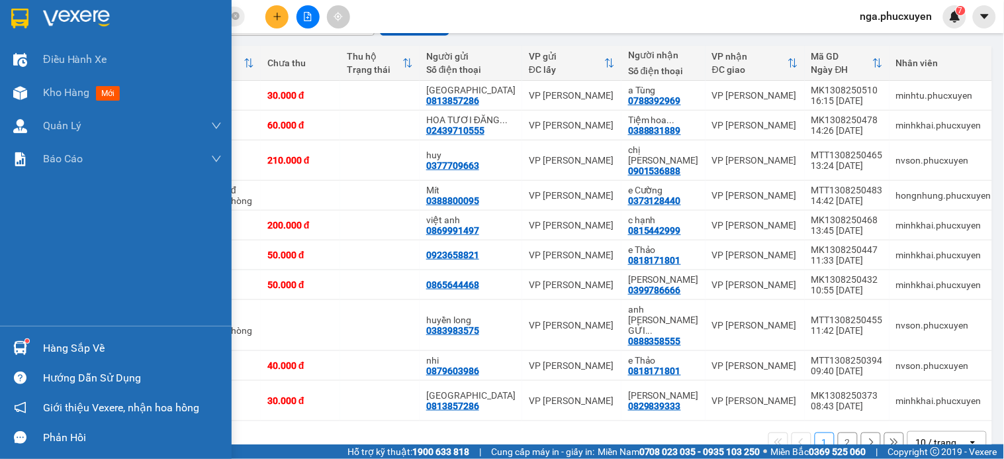
click at [78, 346] on div "Hàng sắp về" at bounding box center [132, 348] width 179 height 20
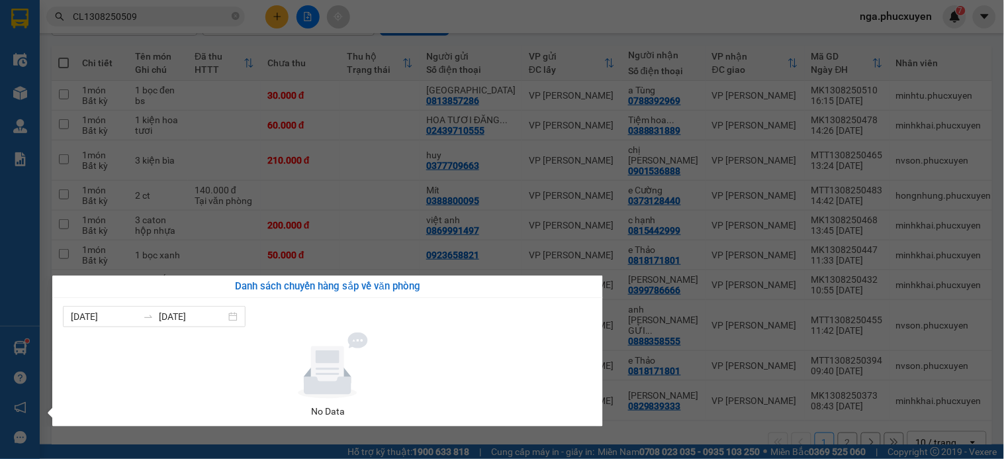
click at [512, 16] on section "Kết quả tìm kiếm ( 1 ) Bộ lọc Mã ĐH Trạng thái Món hàng Thu hộ Tổng cước Chưa c…" at bounding box center [502, 229] width 1004 height 459
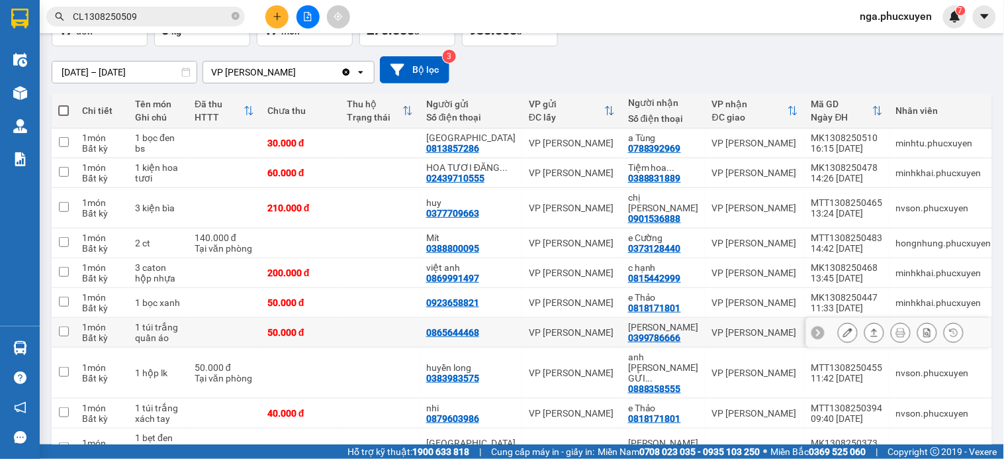
scroll to position [68, 0]
